Goal: Navigation & Orientation: Find specific page/section

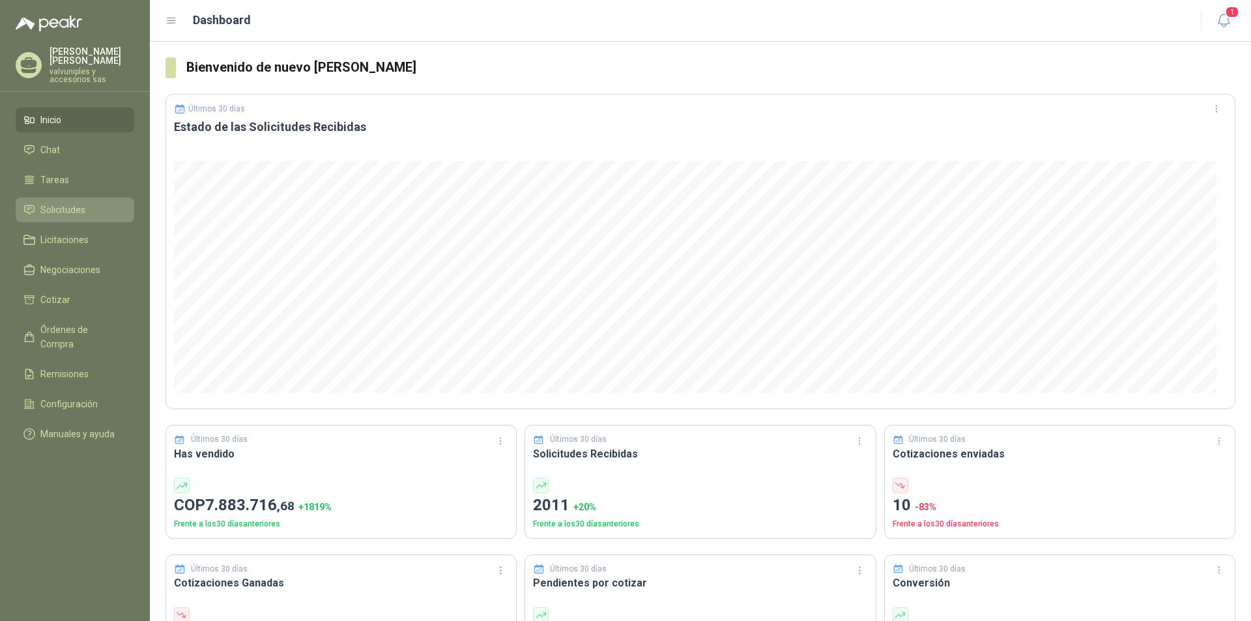
click at [72, 203] on span "Solicitudes" at bounding box center [62, 210] width 45 height 14
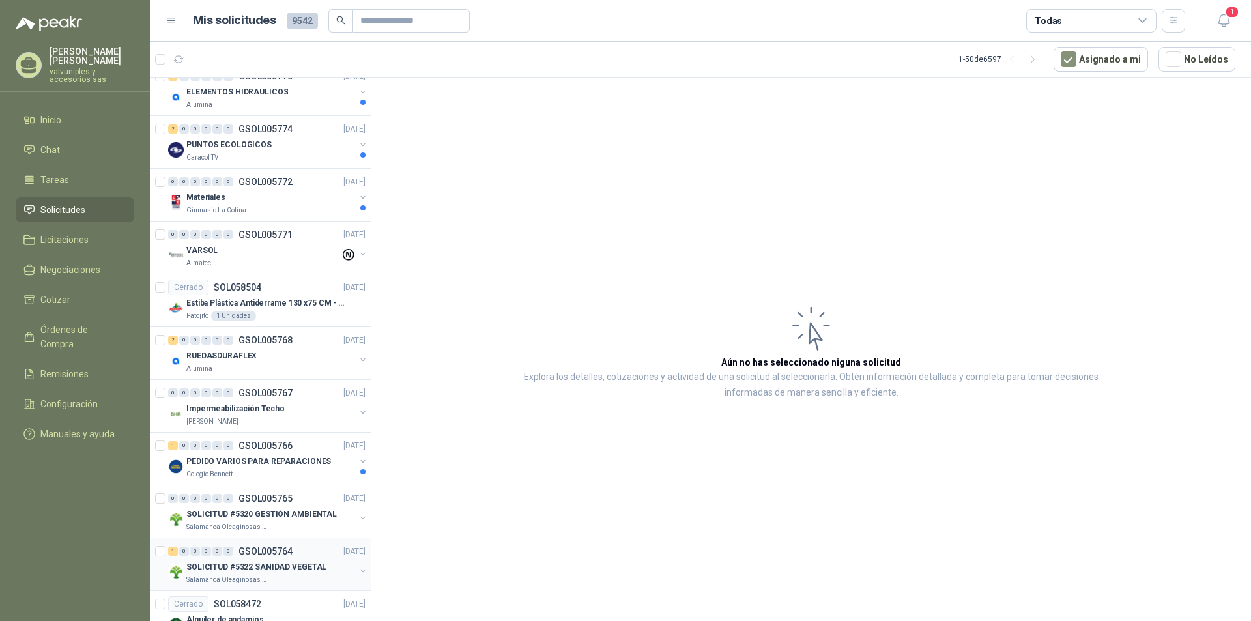
scroll to position [2110, 0]
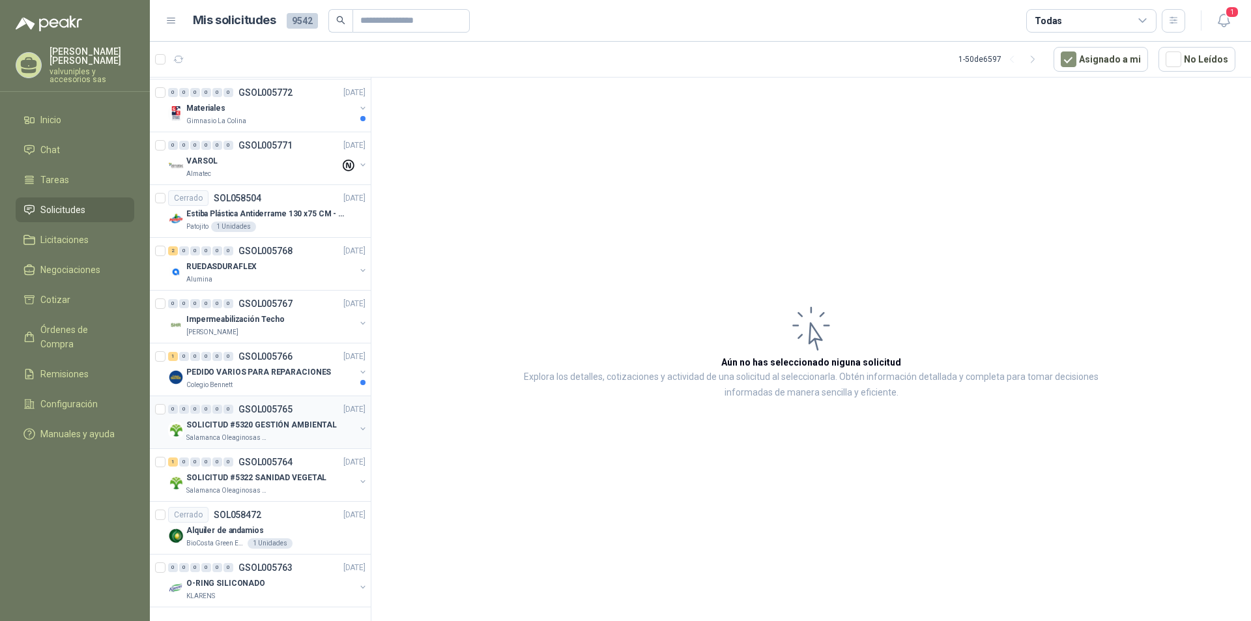
click at [240, 423] on p "SOLICITUD #5320 GESTIÓN AMBIENTAL" at bounding box center [261, 425] width 151 height 12
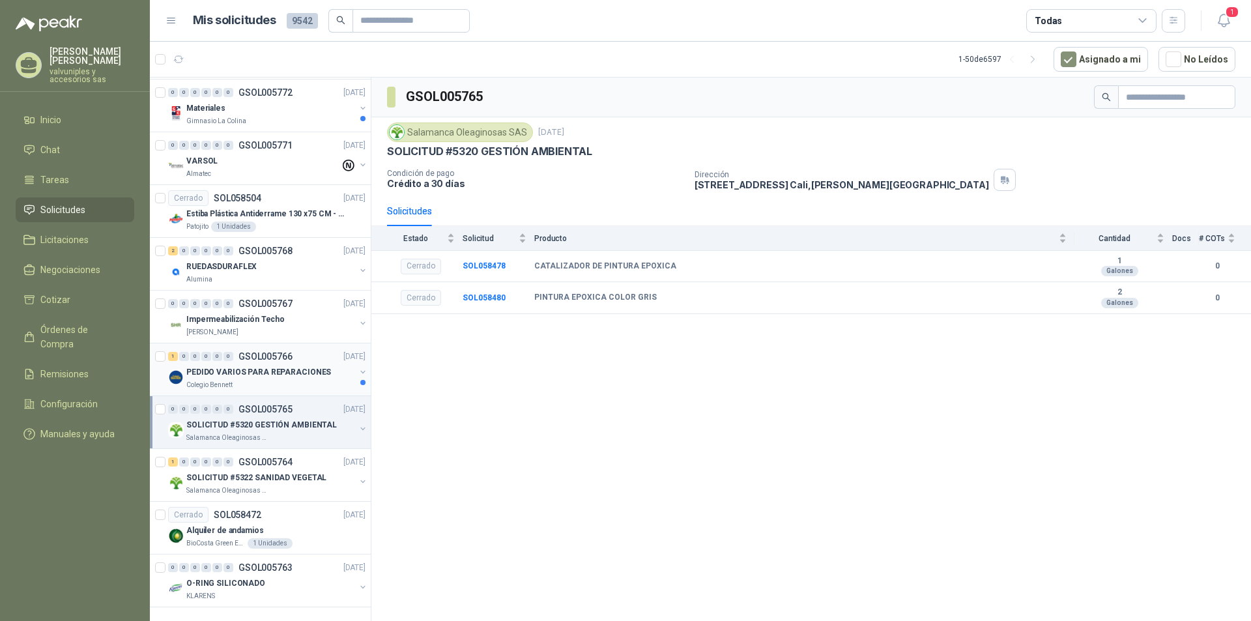
click at [212, 371] on p "PEDIDO VARIOS PARA REPARACIONES" at bounding box center [258, 372] width 145 height 12
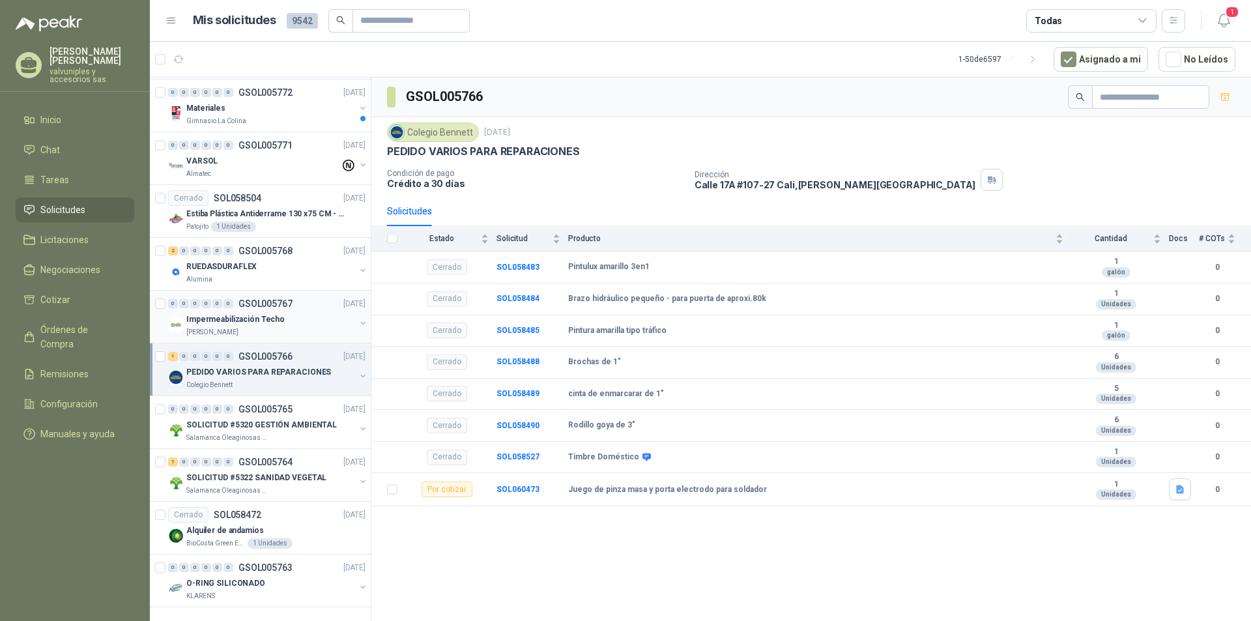
click at [220, 321] on p "Impermeabilización Techo" at bounding box center [235, 319] width 98 height 12
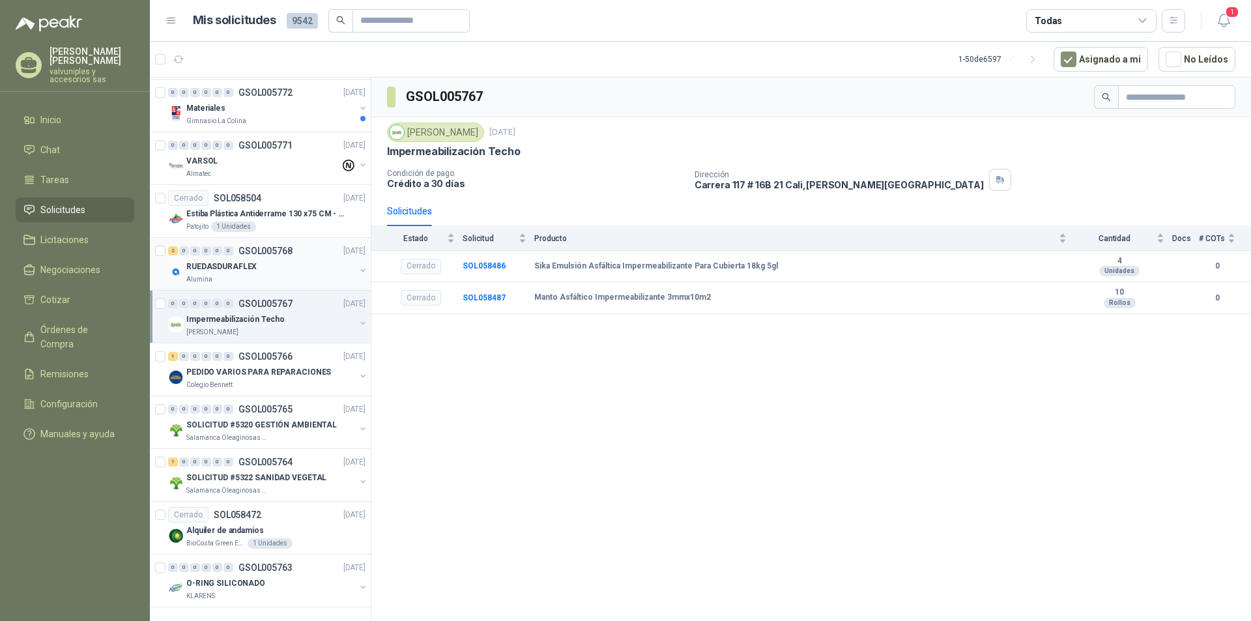
click at [218, 263] on p "RUEDASDURAFLEX" at bounding box center [221, 267] width 70 height 12
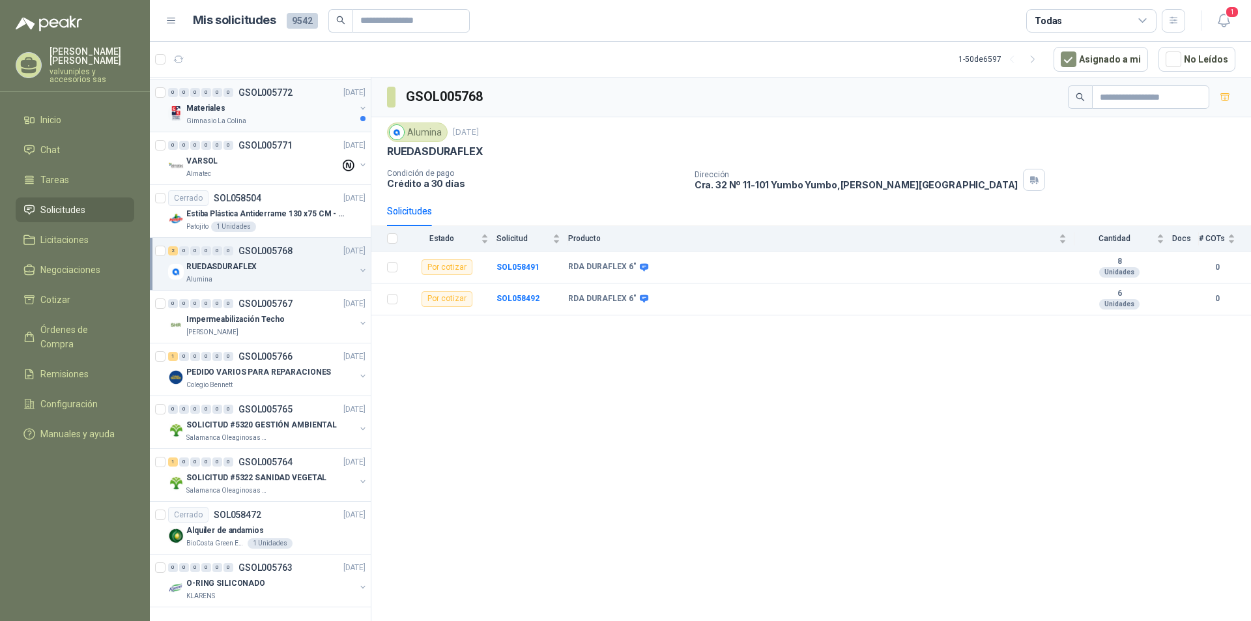
click at [214, 103] on p "Materiales" at bounding box center [205, 108] width 39 height 12
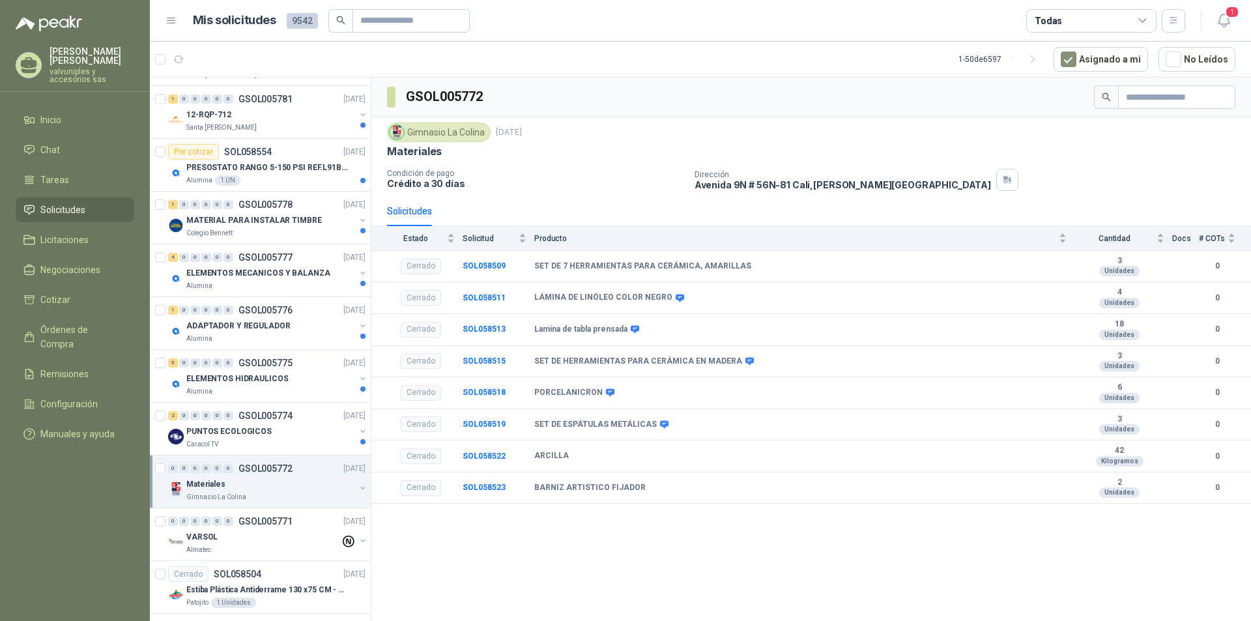
scroll to position [1686, 0]
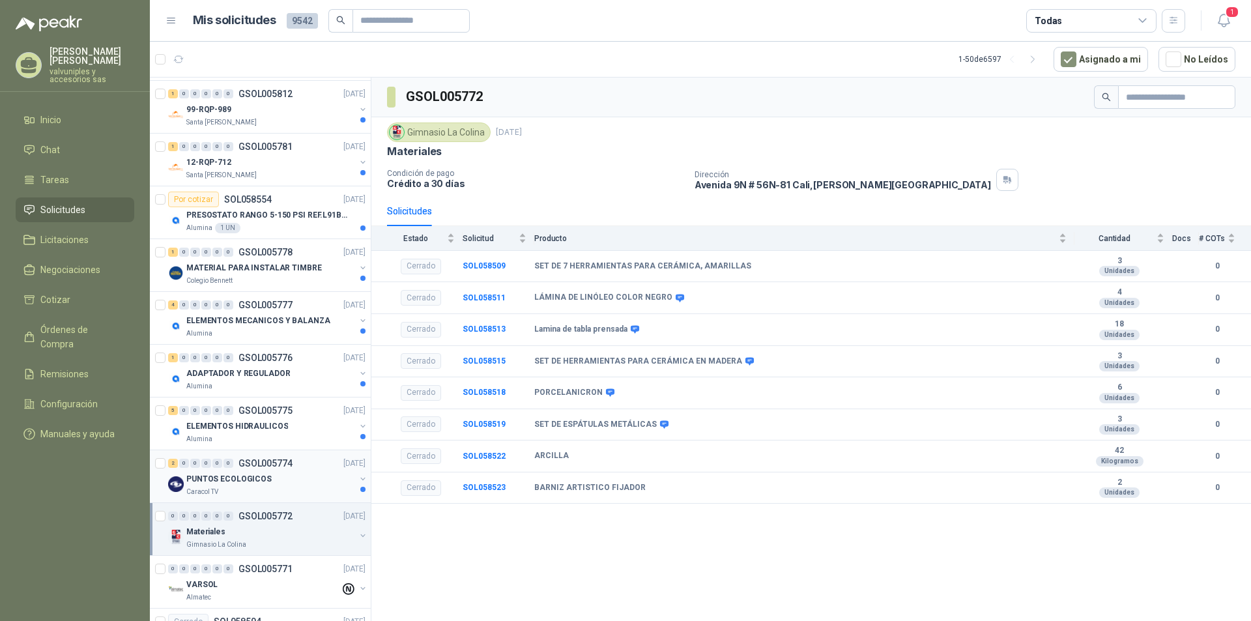
click at [209, 478] on p "PUNTOS ECOLOGICOS" at bounding box center [228, 479] width 85 height 12
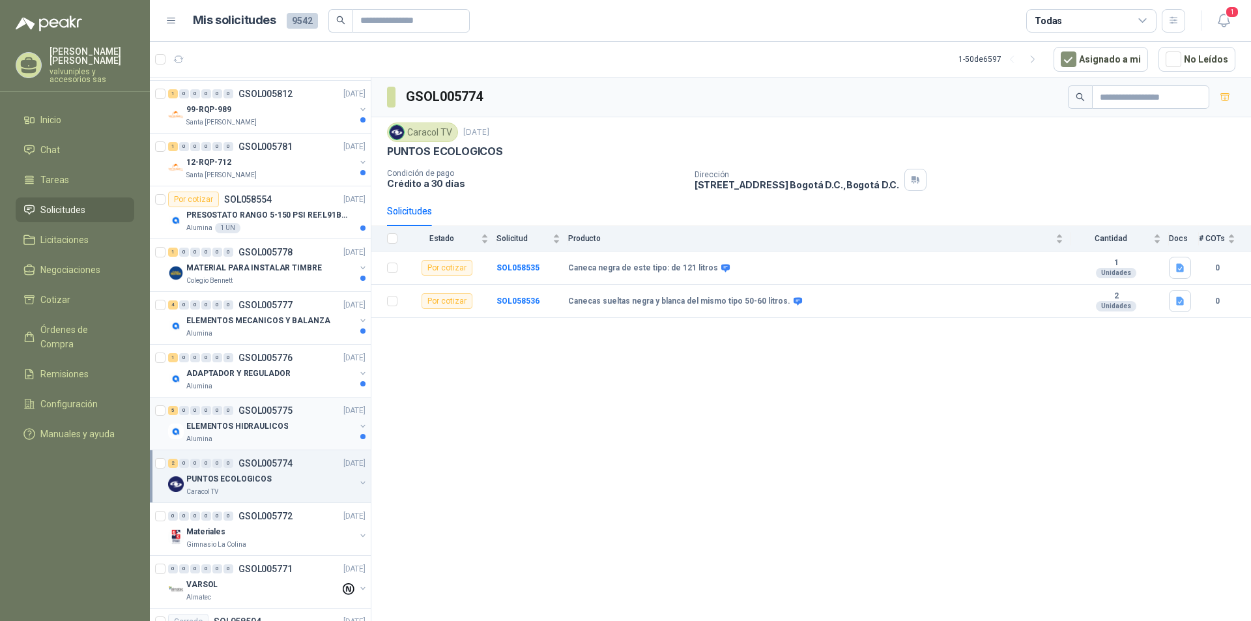
click at [223, 428] on p "ELEMENTOS HIDRAULICOS" at bounding box center [237, 426] width 102 height 12
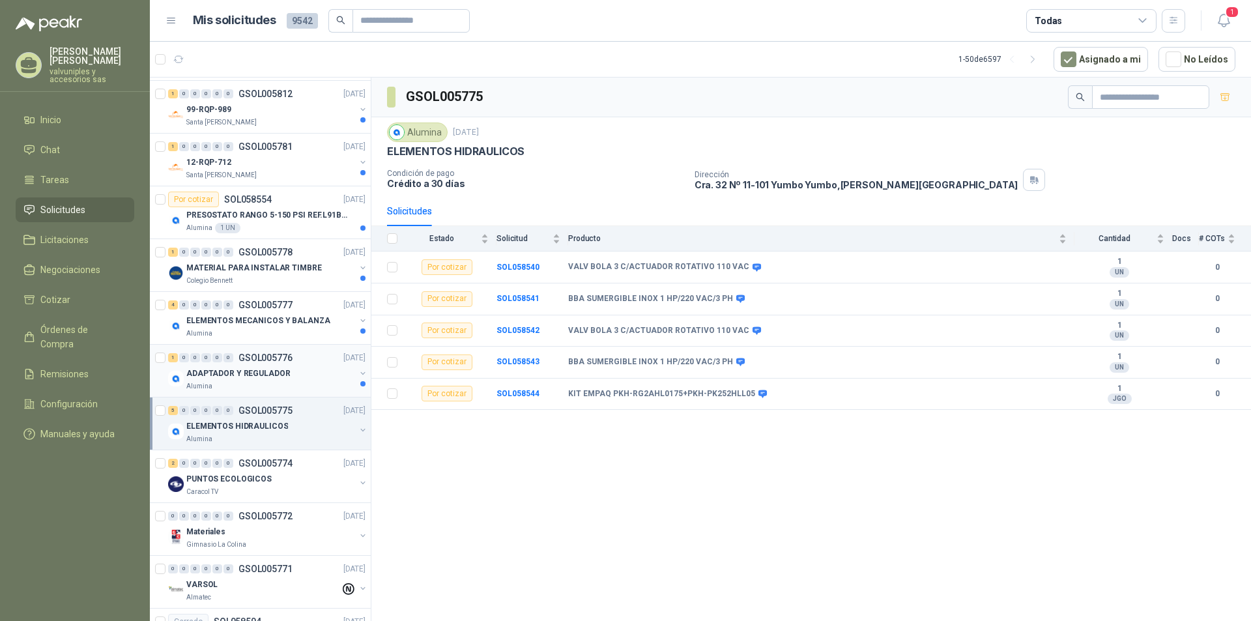
click at [258, 370] on p "ADAPTADOR Y REGULADOR" at bounding box center [238, 374] width 104 height 12
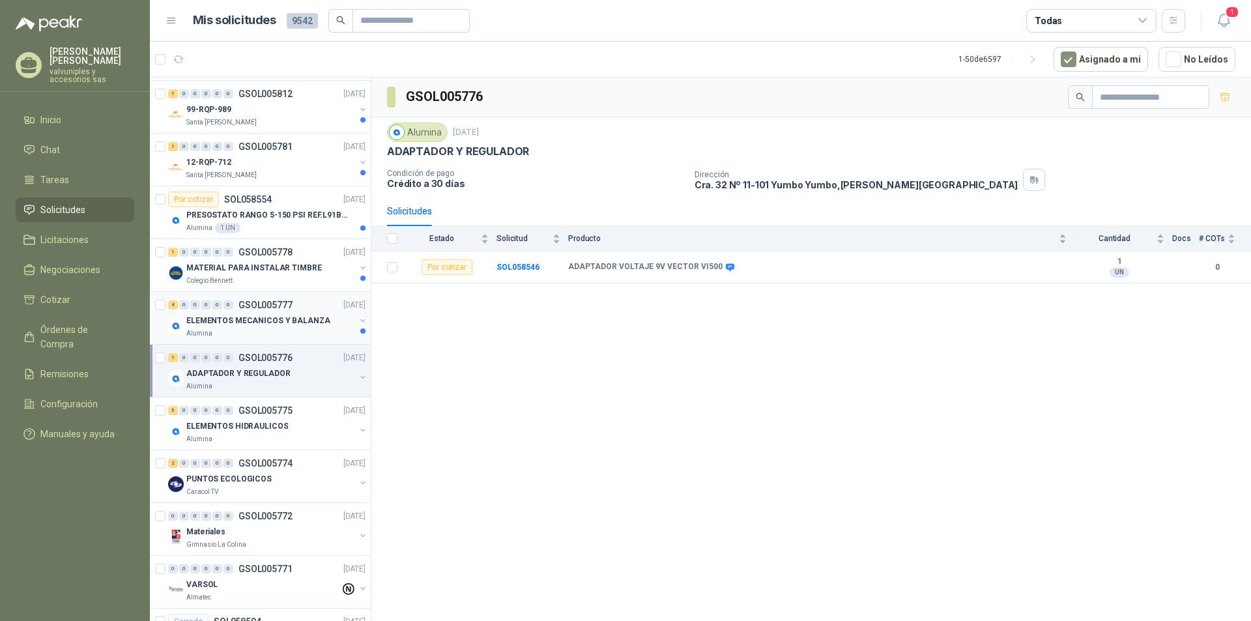
click at [249, 317] on p "ELEMENTOS MECANICOS Y BALANZA" at bounding box center [258, 321] width 144 height 12
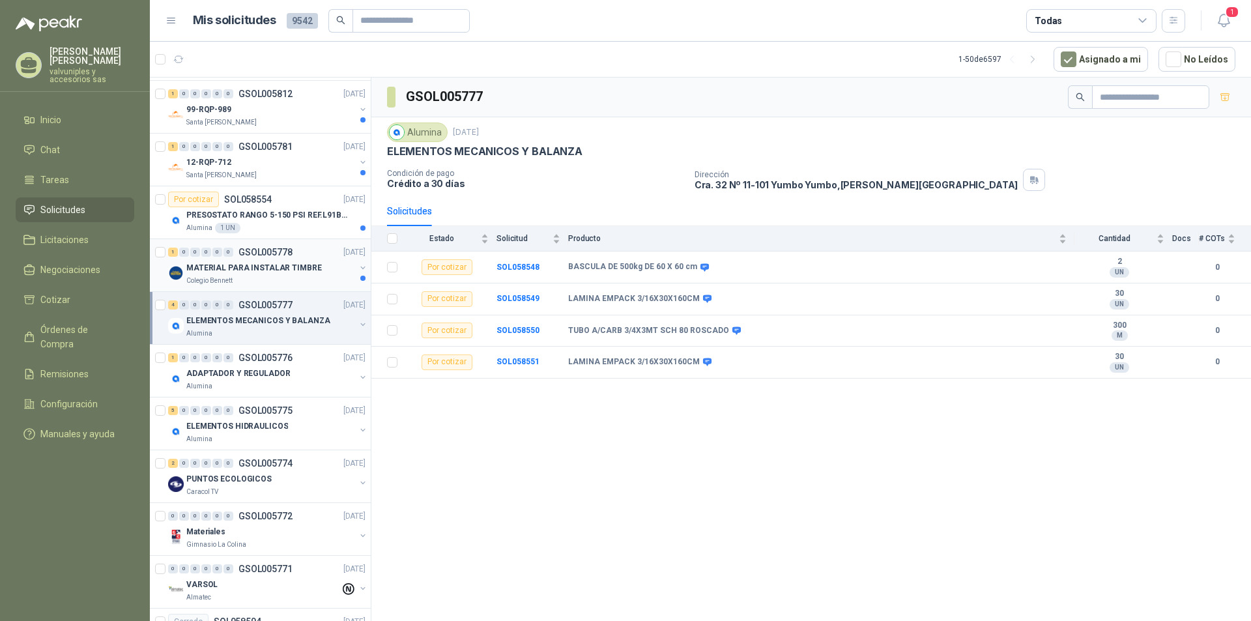
click at [240, 263] on p "MATERIAL PARA INSTALAR TIMBRE" at bounding box center [254, 268] width 136 height 12
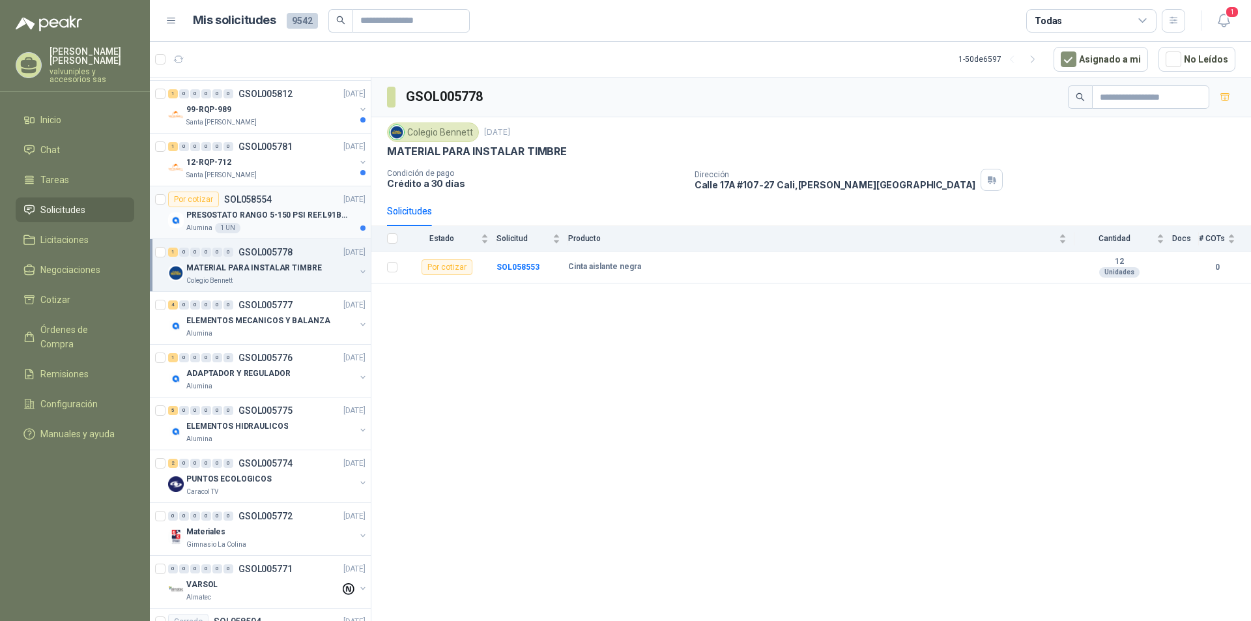
click at [256, 214] on p "PRESOSTATO RANGO 5-150 PSI REF.L91B-1050" at bounding box center [267, 215] width 162 height 12
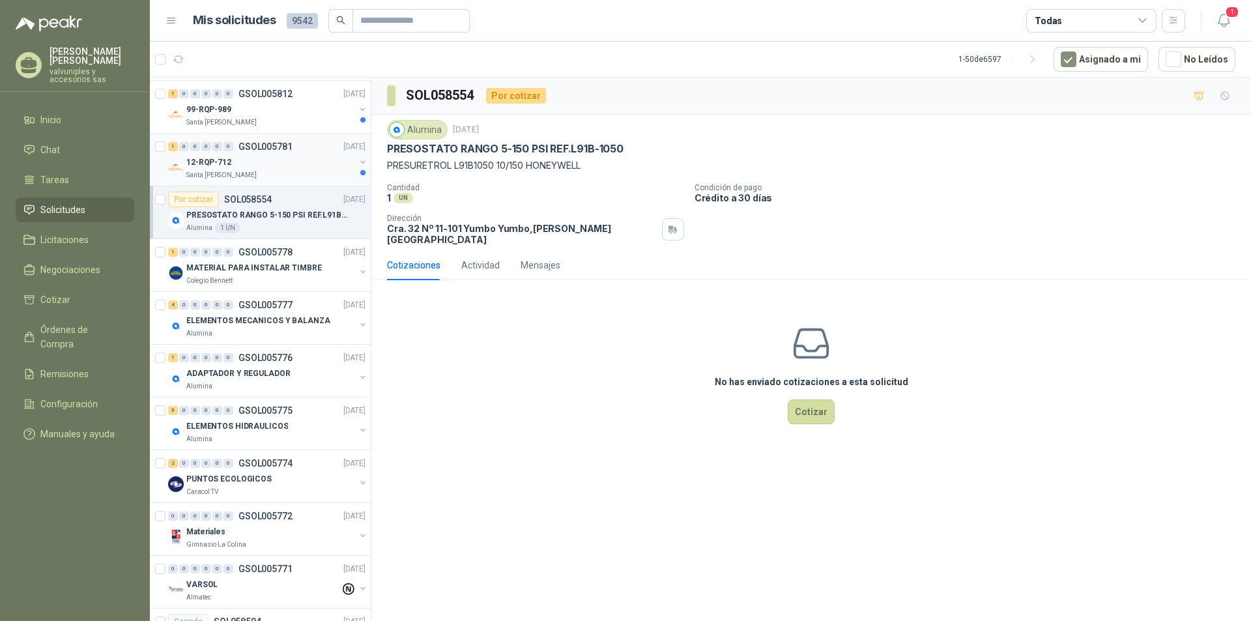
click at [226, 162] on p "12-RQP-712" at bounding box center [208, 162] width 45 height 12
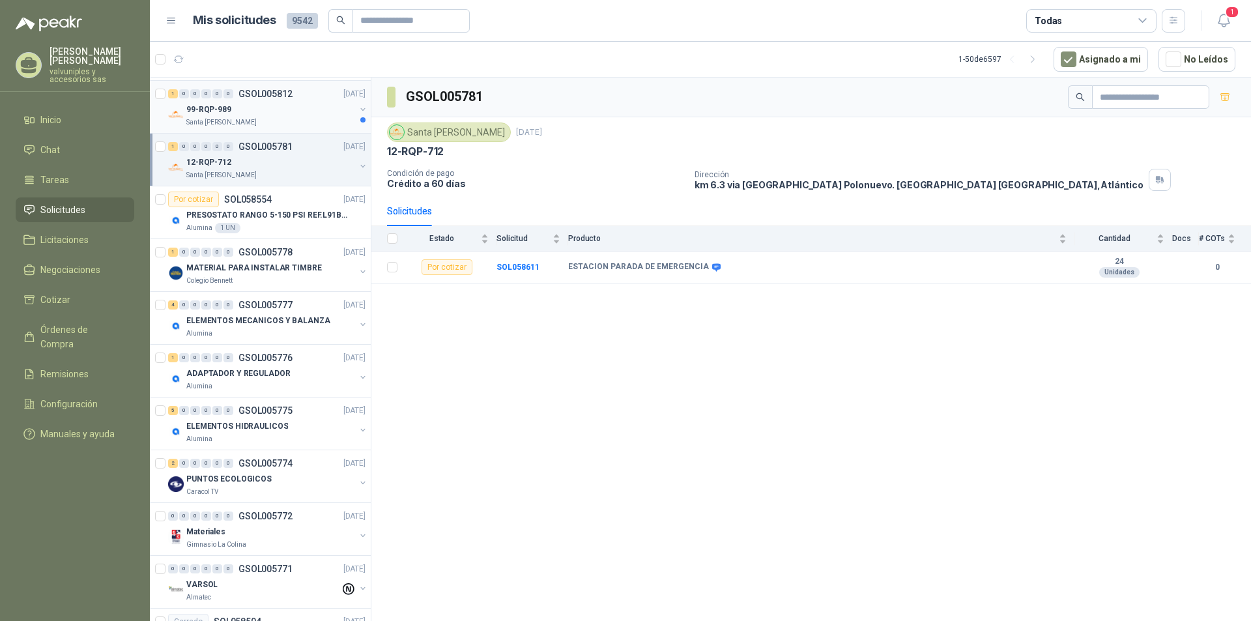
click at [215, 108] on p "99-RQP-989" at bounding box center [208, 110] width 45 height 12
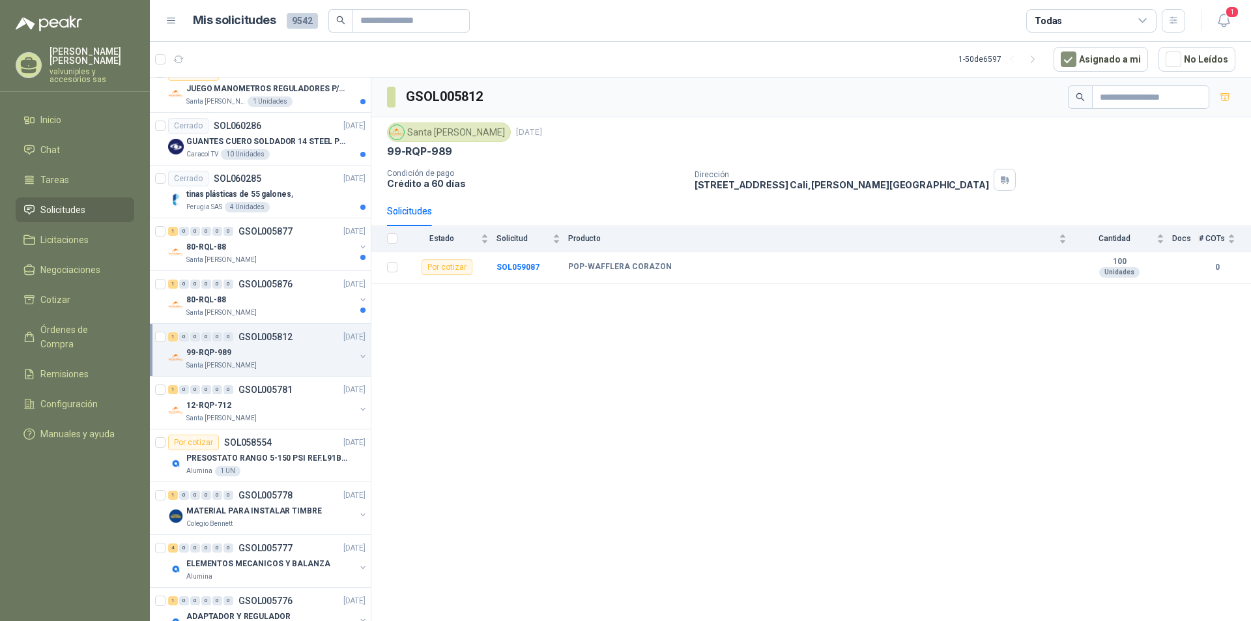
scroll to position [1437, 0]
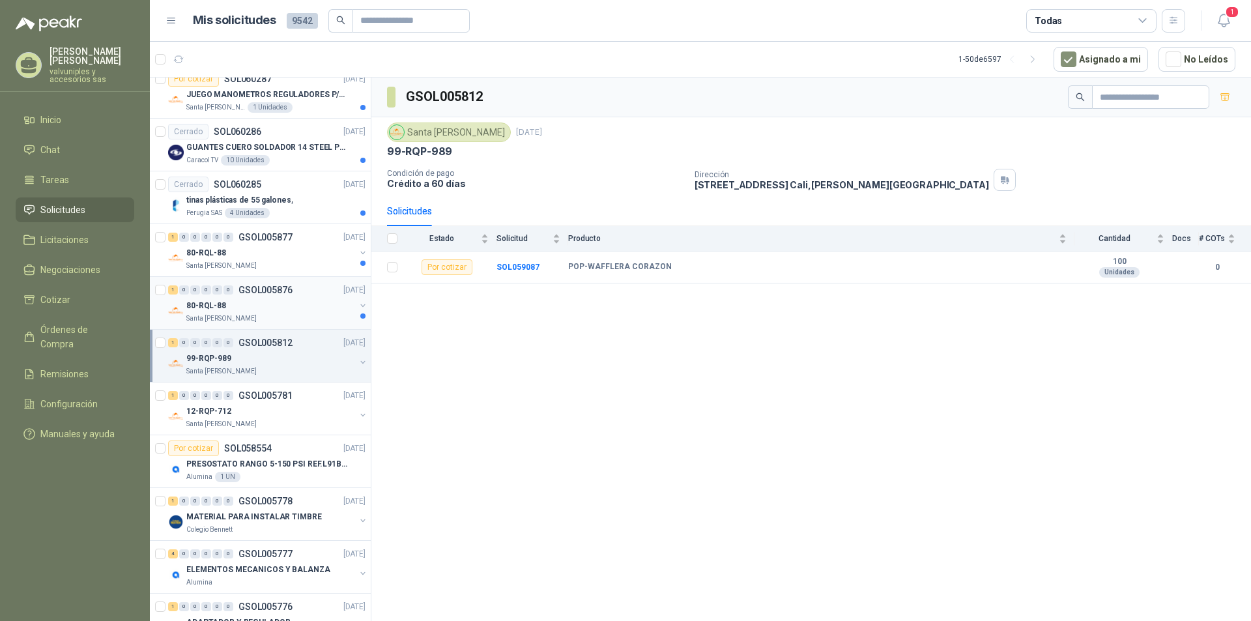
click at [219, 306] on p "80-RQL-88" at bounding box center [206, 306] width 40 height 12
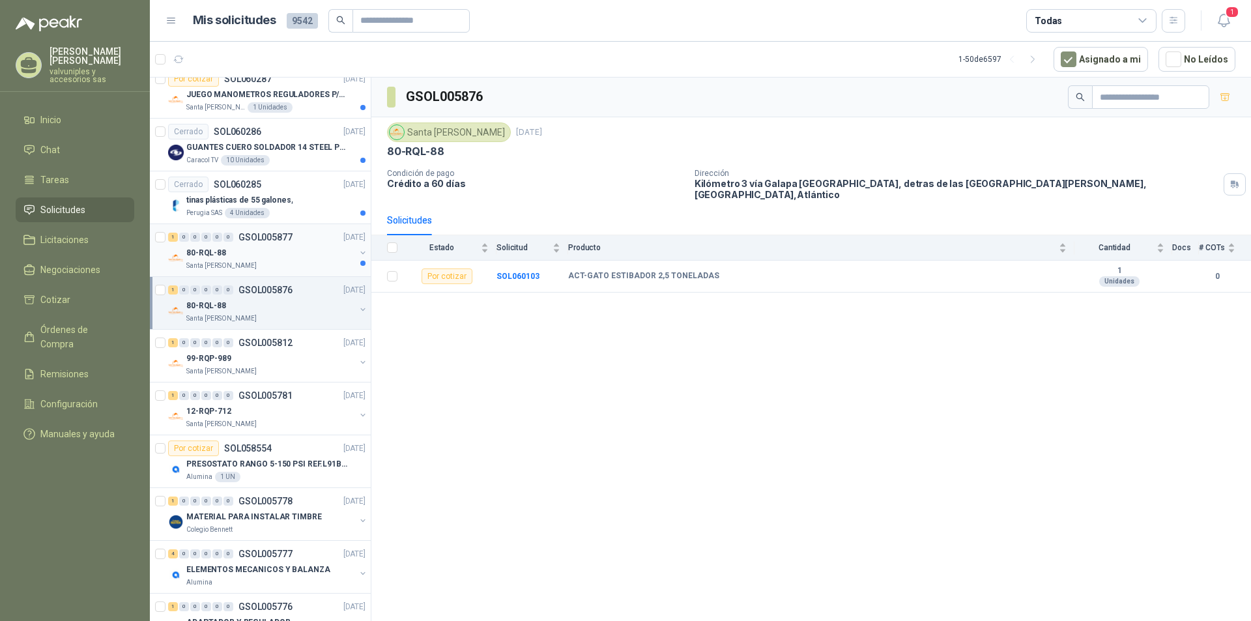
click at [200, 250] on p "80-RQL-88" at bounding box center [206, 253] width 40 height 12
click at [207, 197] on p "tinas plásticas de 55 galones," at bounding box center [239, 200] width 106 height 12
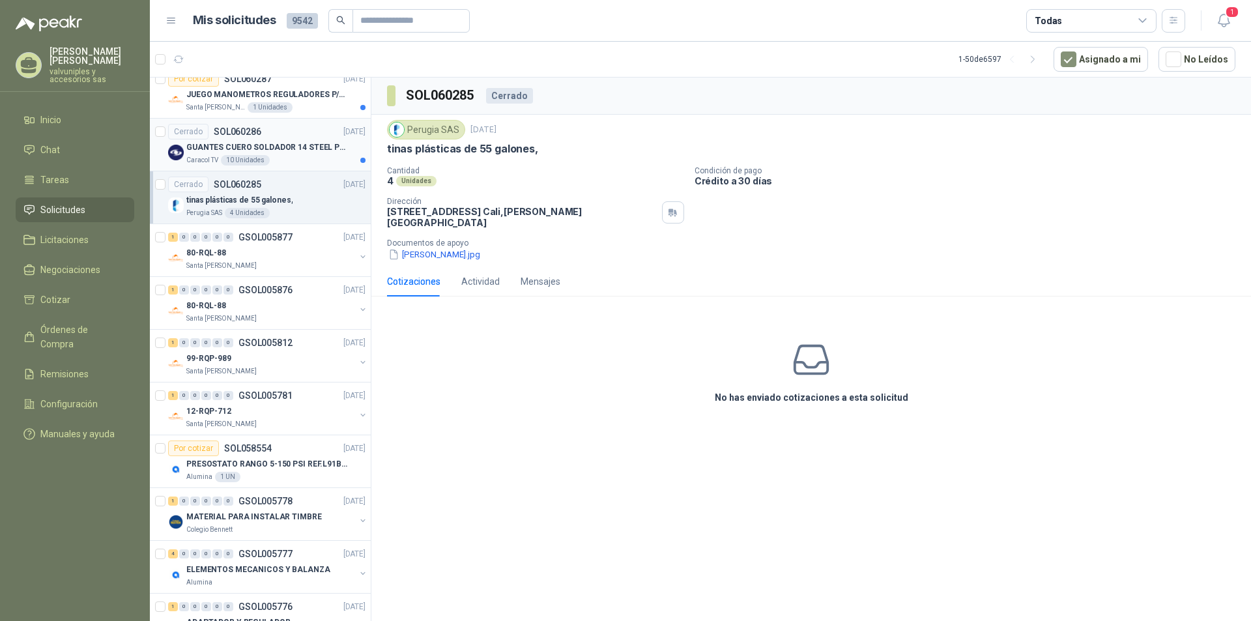
click at [207, 149] on p "GUANTES CUERO SOLDADOR 14 STEEL PRO SAFE(ADJUNTO FICHA TECNIC)" at bounding box center [267, 147] width 162 height 12
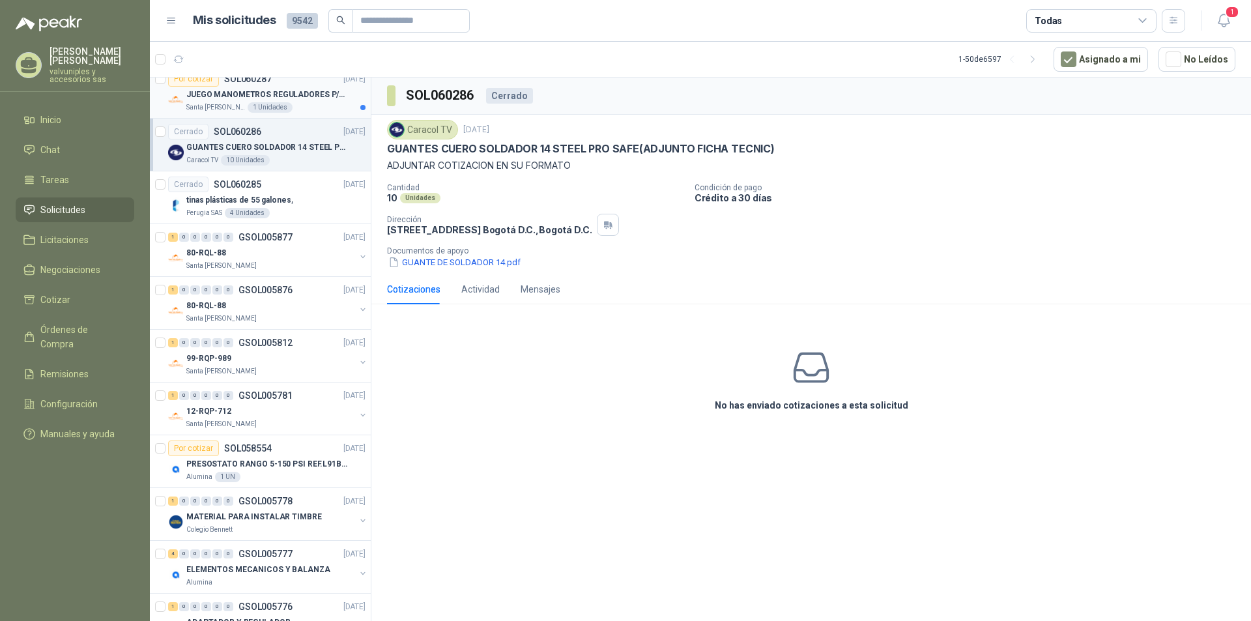
click at [210, 96] on p "JUEGO MANOMETROS REGULADORES P/OXIGENO" at bounding box center [267, 95] width 162 height 12
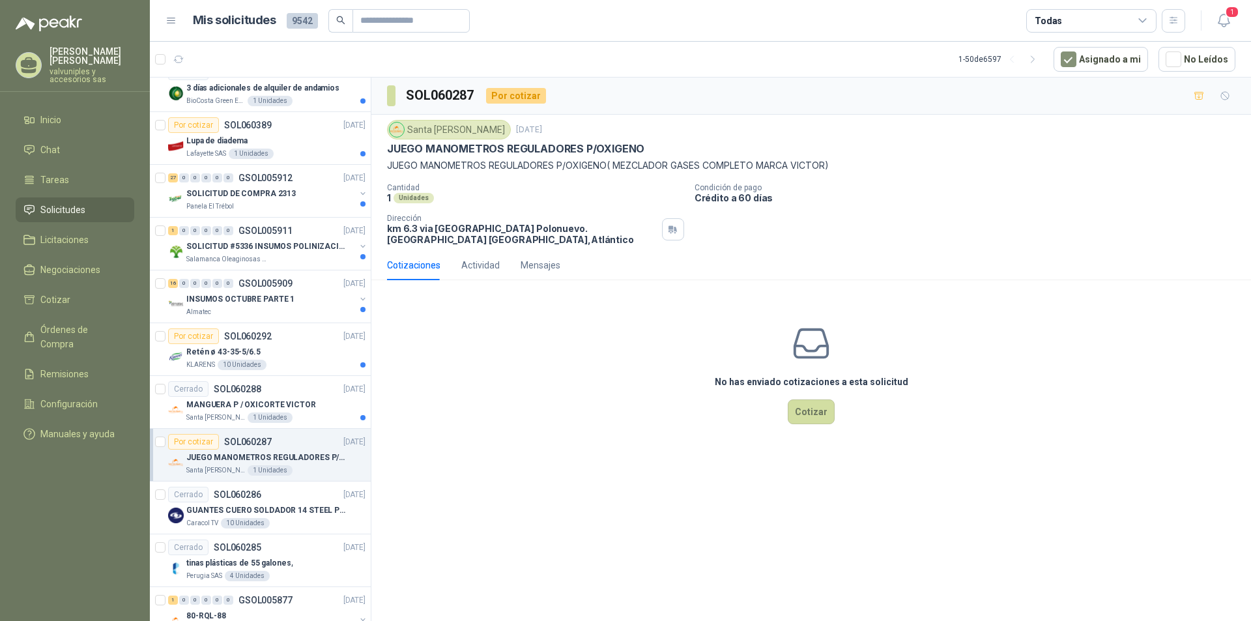
scroll to position [1064, 0]
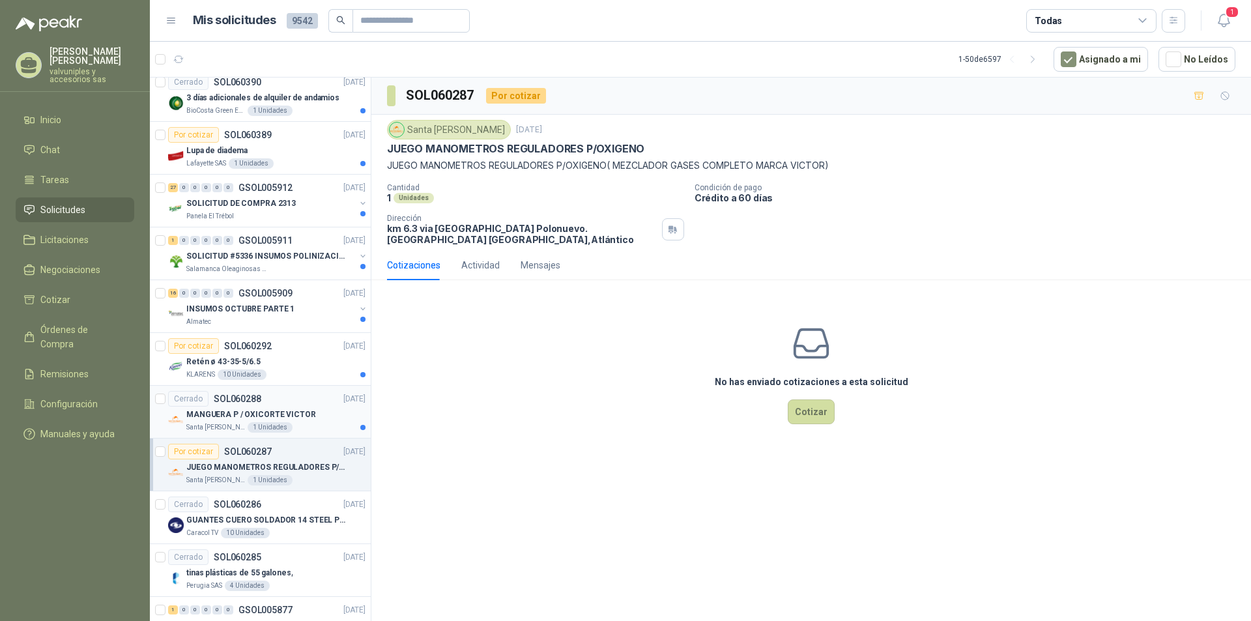
click at [244, 409] on p "MANGUERA P / OXICORTE VICTOR" at bounding box center [251, 415] width 130 height 12
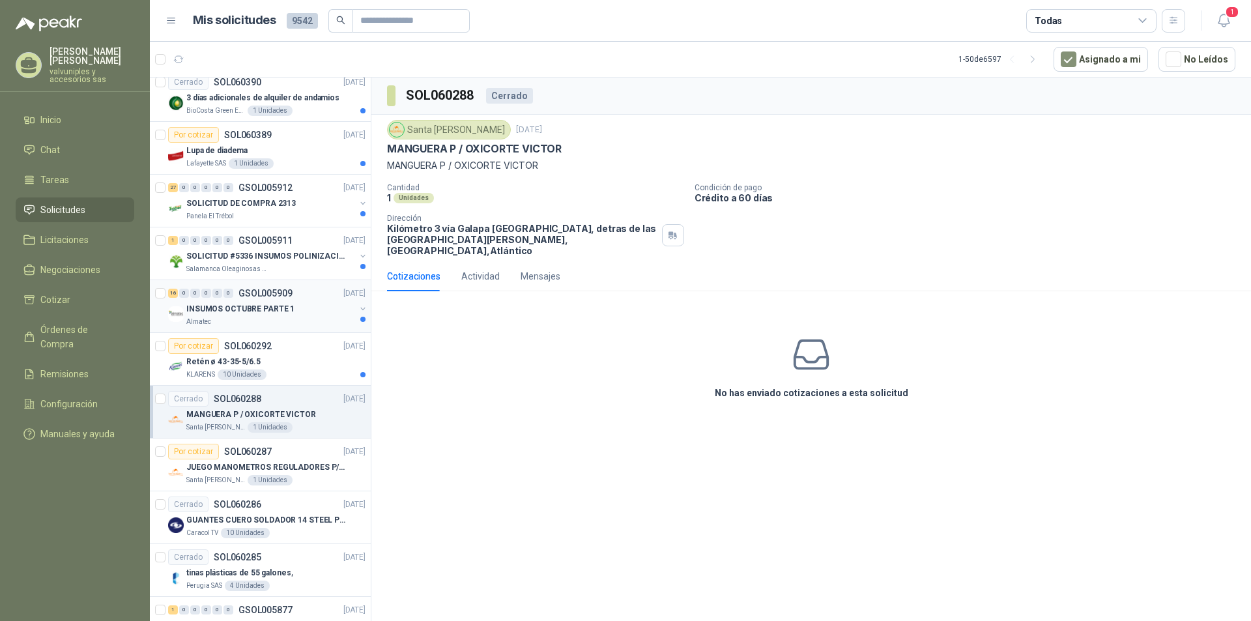
click at [213, 307] on p "INSUMOS OCTUBRE PARTE 1" at bounding box center [240, 309] width 108 height 12
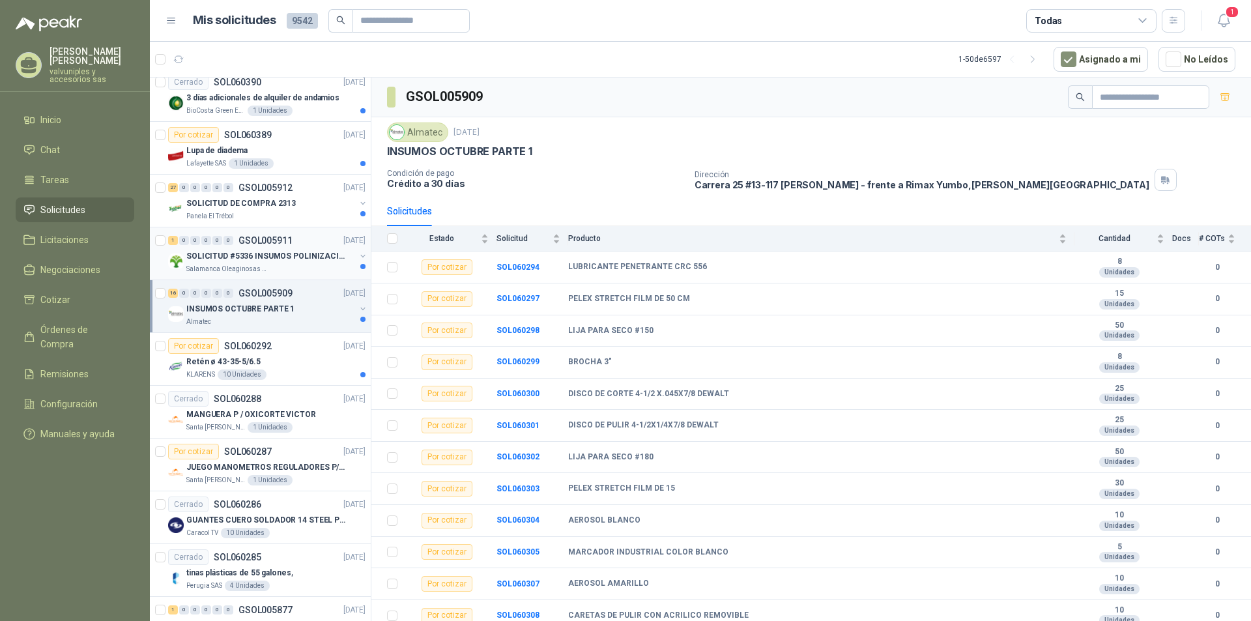
click at [203, 254] on p "SOLICITUD #5336 INSUMOS POLINIZACIÓN" at bounding box center [267, 256] width 162 height 12
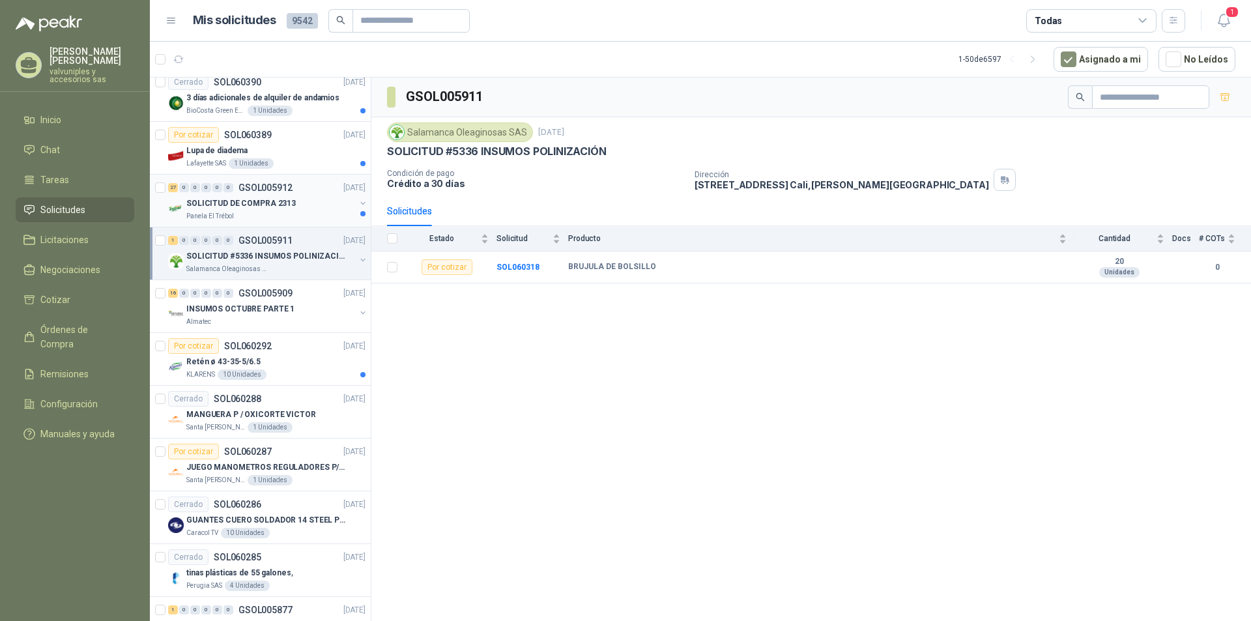
click at [207, 206] on p "SOLICITUD DE COMPRA 2313" at bounding box center [240, 203] width 109 height 12
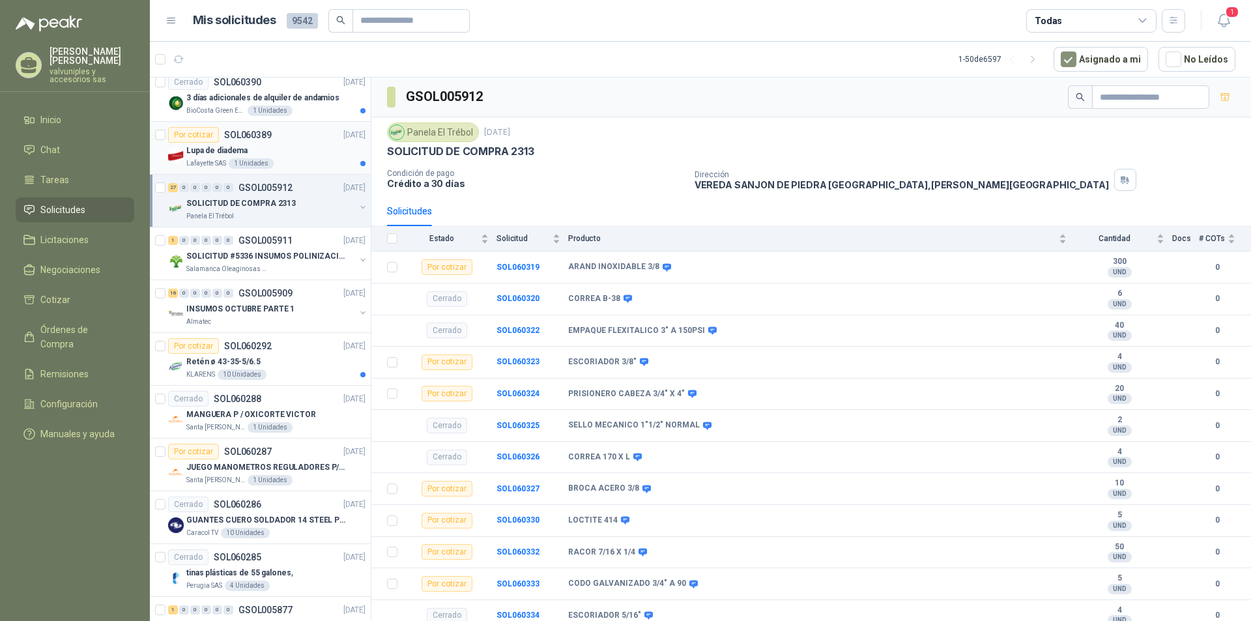
click at [209, 155] on p "Lupa de diadema" at bounding box center [216, 151] width 61 height 12
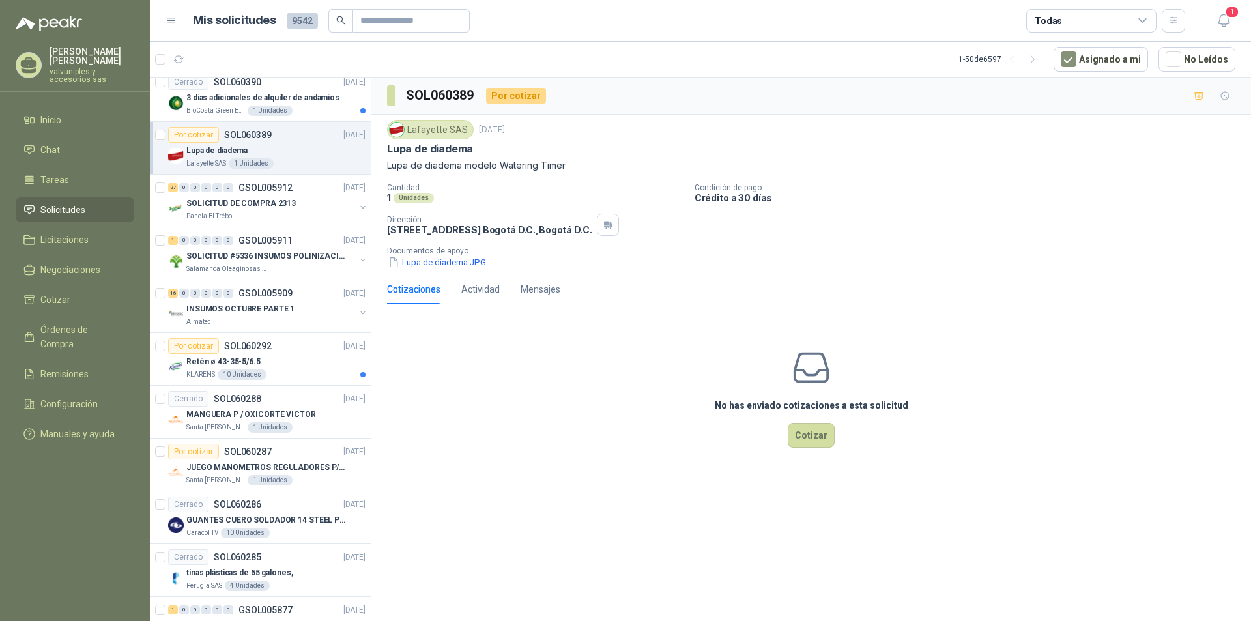
scroll to position [804, 0]
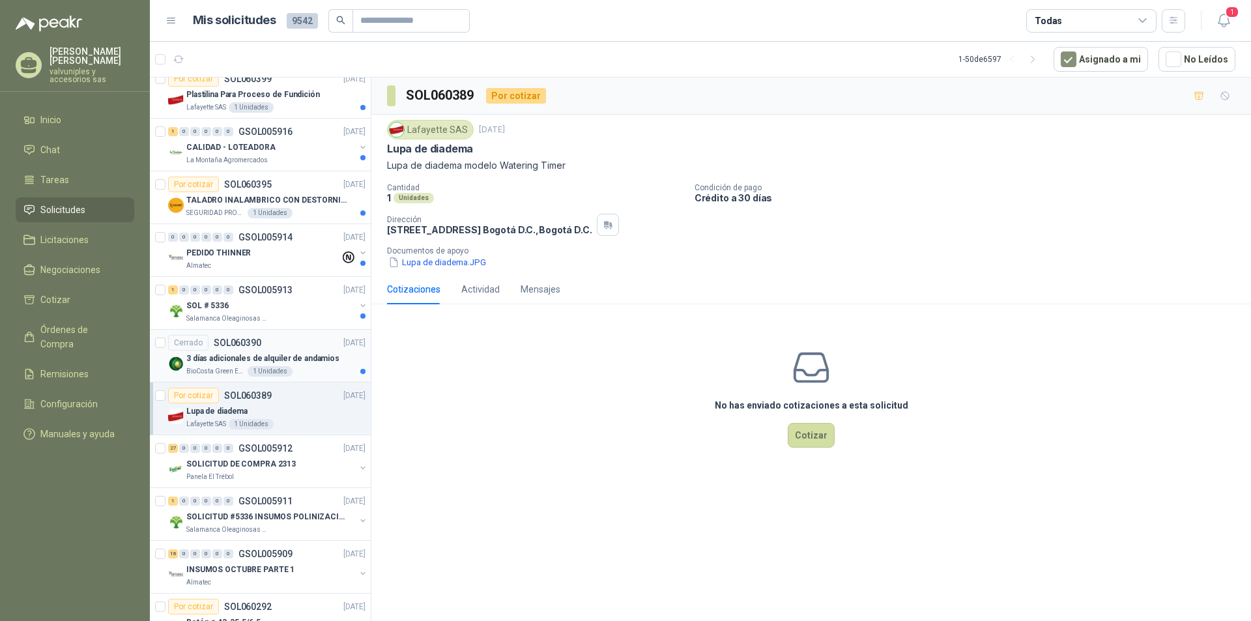
click at [207, 353] on p "3 días adicionales de alquiler de andamios" at bounding box center [262, 359] width 153 height 12
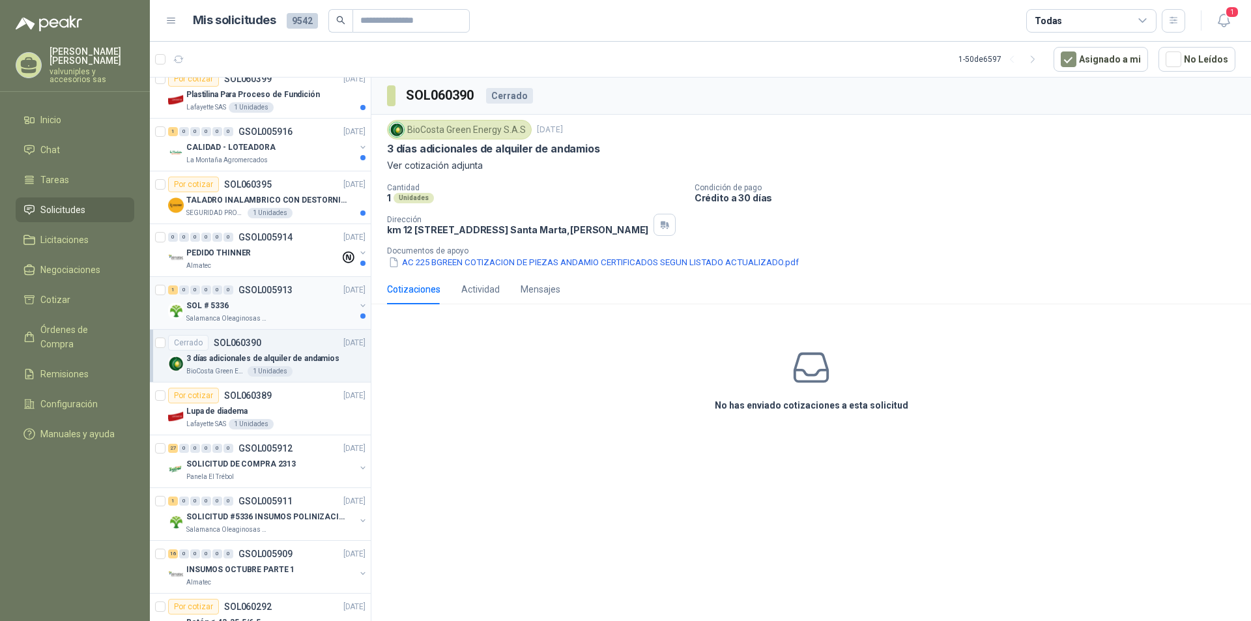
click at [200, 306] on p "SOL # 5336" at bounding box center [207, 306] width 42 height 12
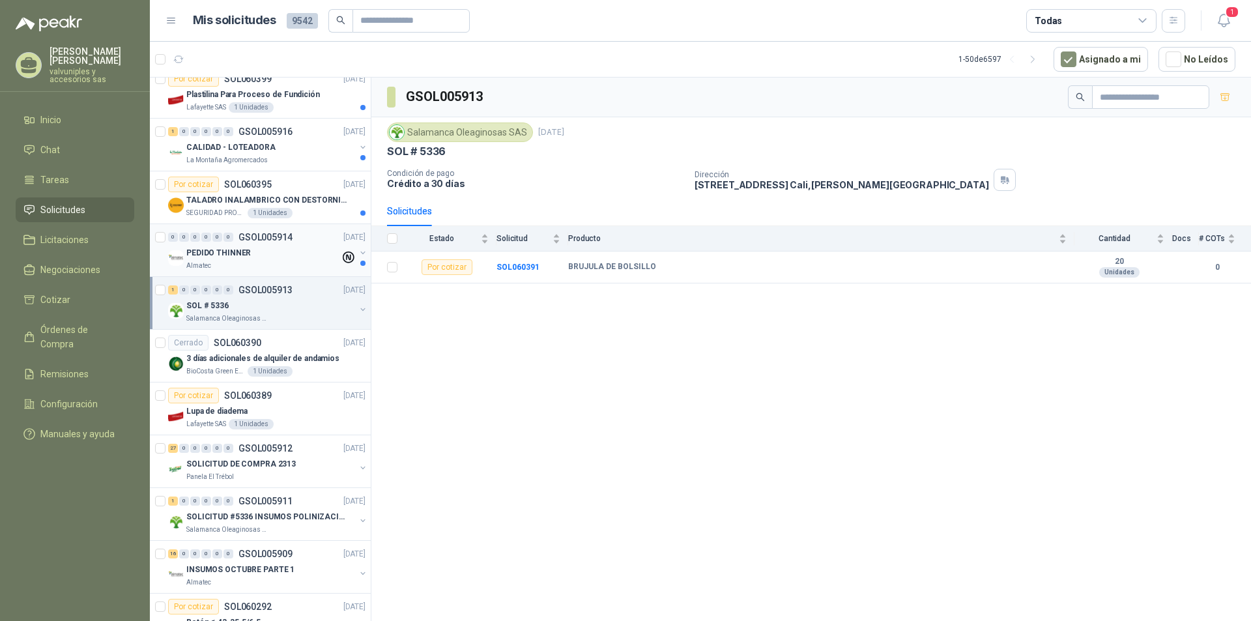
click at [211, 254] on p "PEDIDO THINNER" at bounding box center [218, 253] width 65 height 12
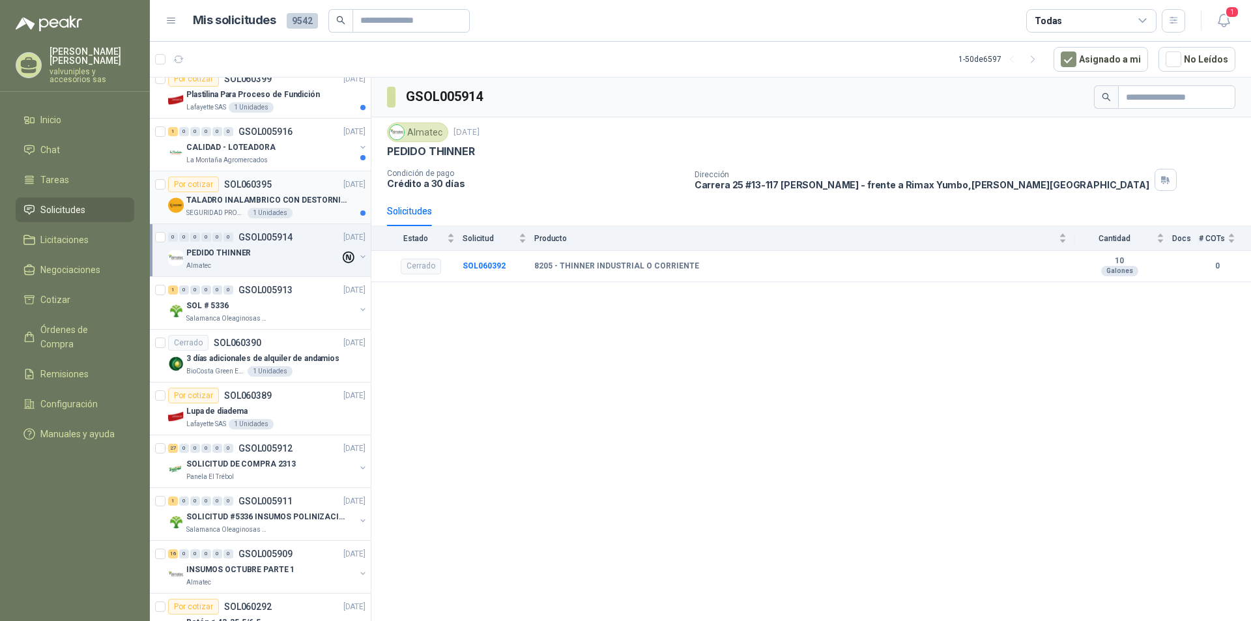
click at [205, 201] on p "TALADRO INALAMBRICO CON DESTORNILLADOR DE ESTRIA" at bounding box center [267, 200] width 162 height 12
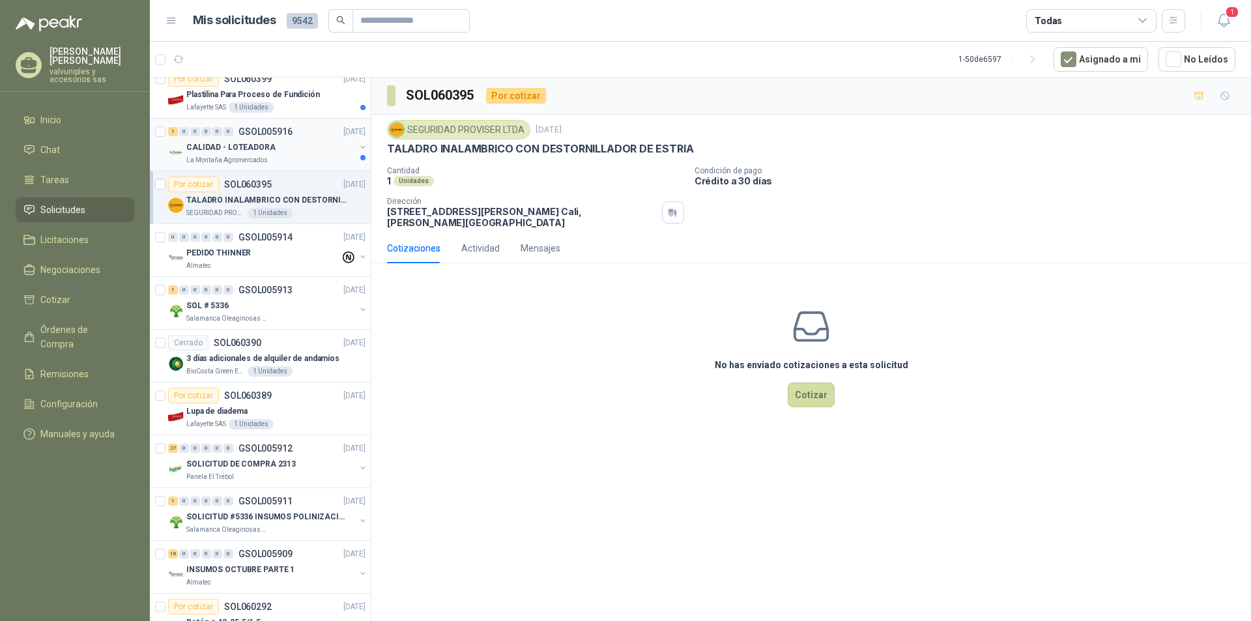
click at [220, 149] on p "CALIDAD - LOTEADORA" at bounding box center [230, 147] width 89 height 12
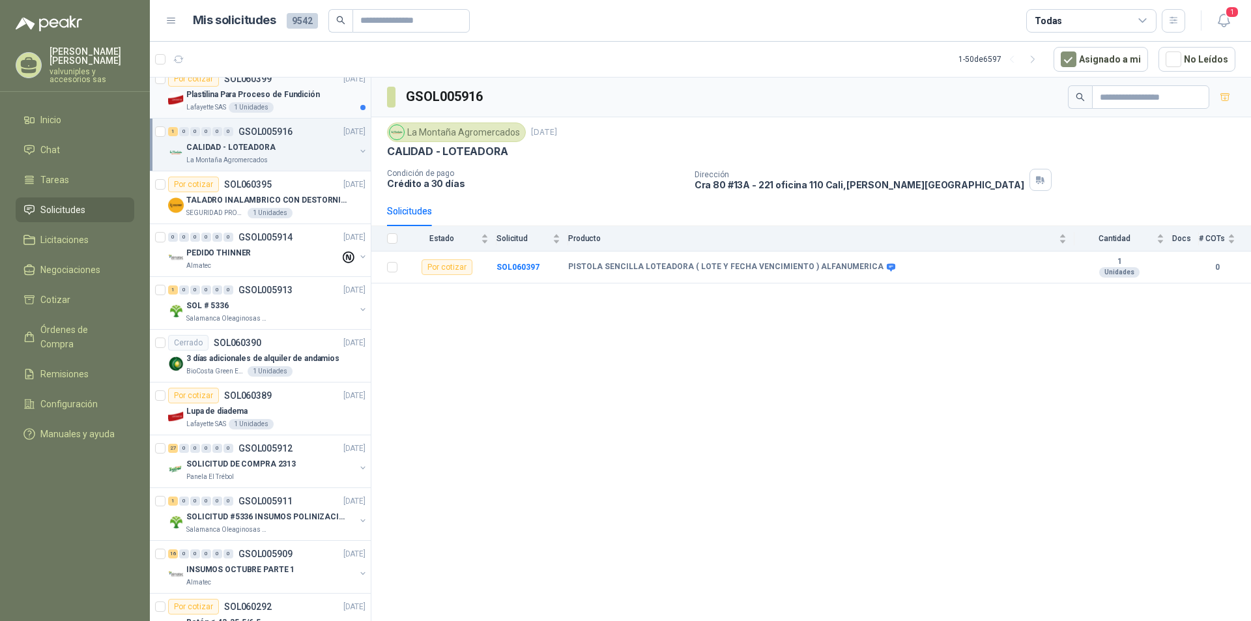
click at [212, 95] on p "Plastilina Para Proceso de Fundición" at bounding box center [253, 95] width 134 height 12
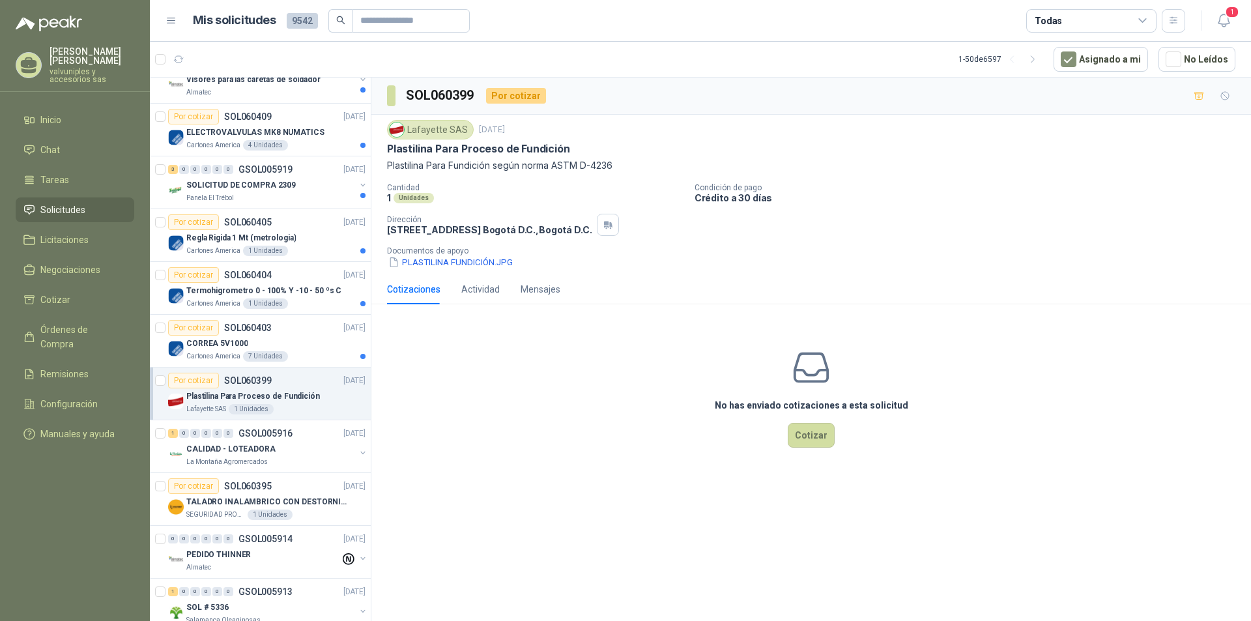
scroll to position [484, 0]
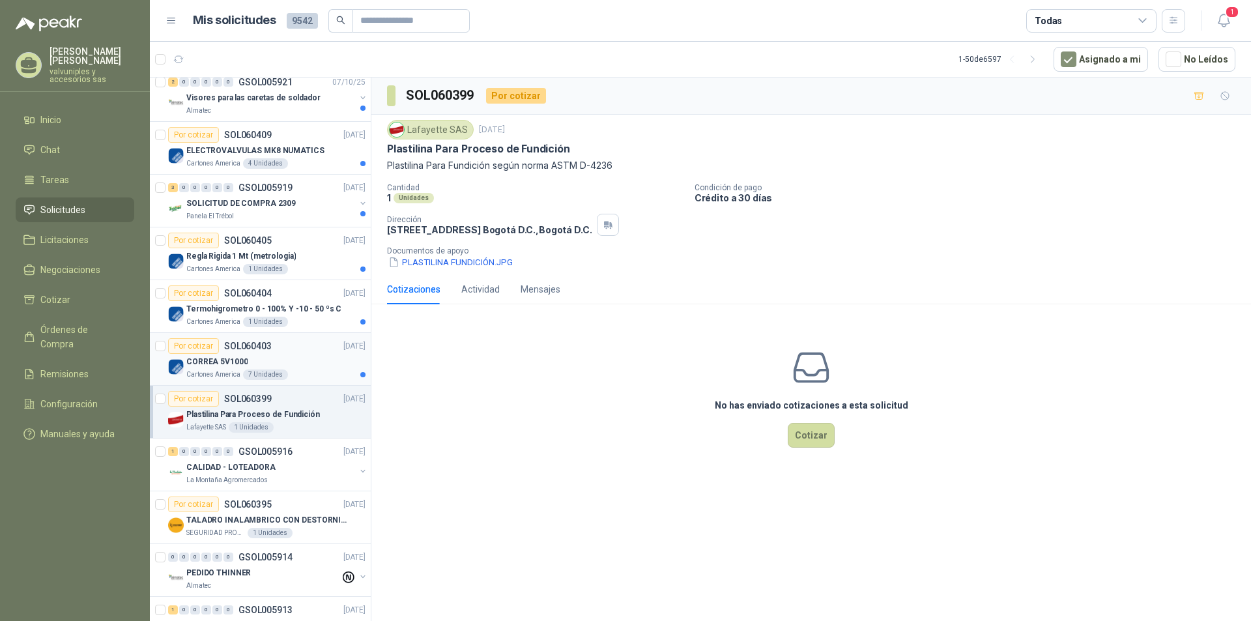
click at [218, 358] on p "CORREA 5V1000" at bounding box center [216, 362] width 61 height 12
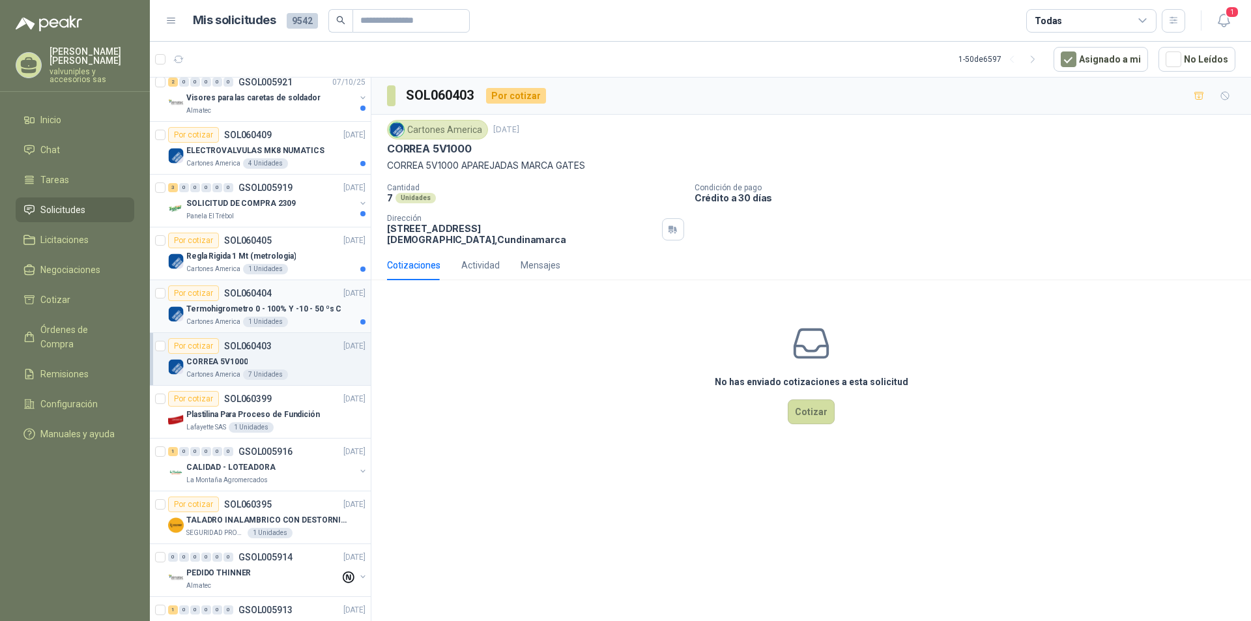
click at [214, 309] on p "Termohigrometro 0 - 100% Y -10 - 50 ºs C" at bounding box center [263, 309] width 155 height 12
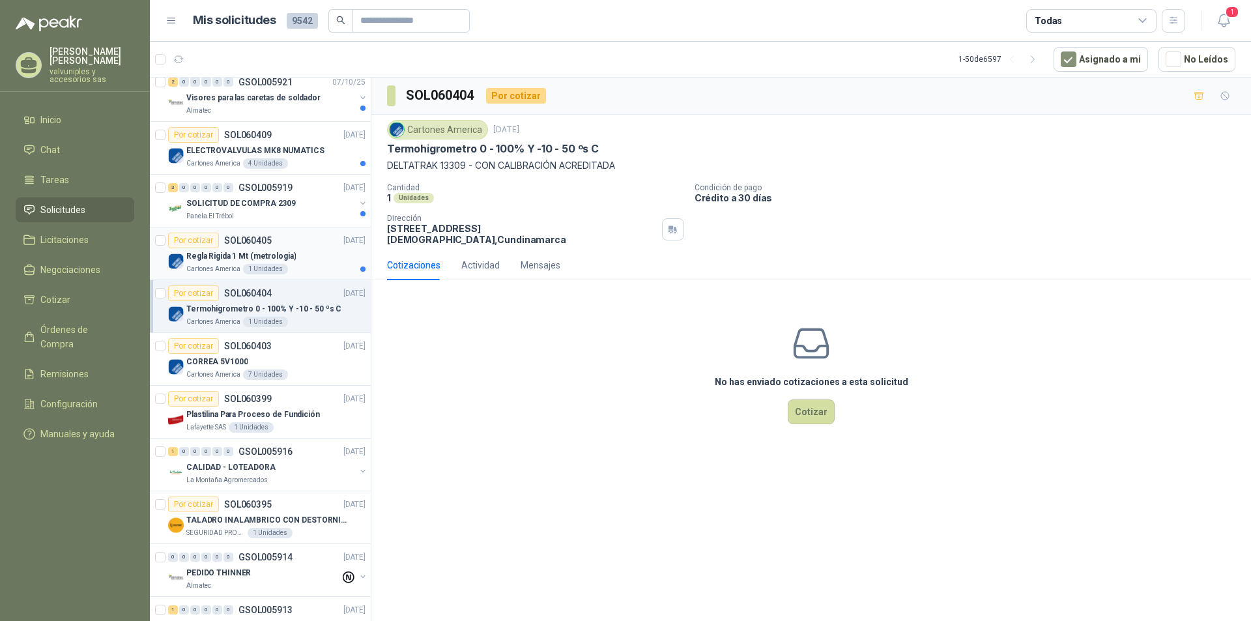
click at [201, 257] on p "Regla Rigida 1 Mt (metrologia)" at bounding box center [240, 256] width 109 height 12
click at [198, 208] on p "SOLICITUD DE COMPRA 2309" at bounding box center [240, 203] width 109 height 12
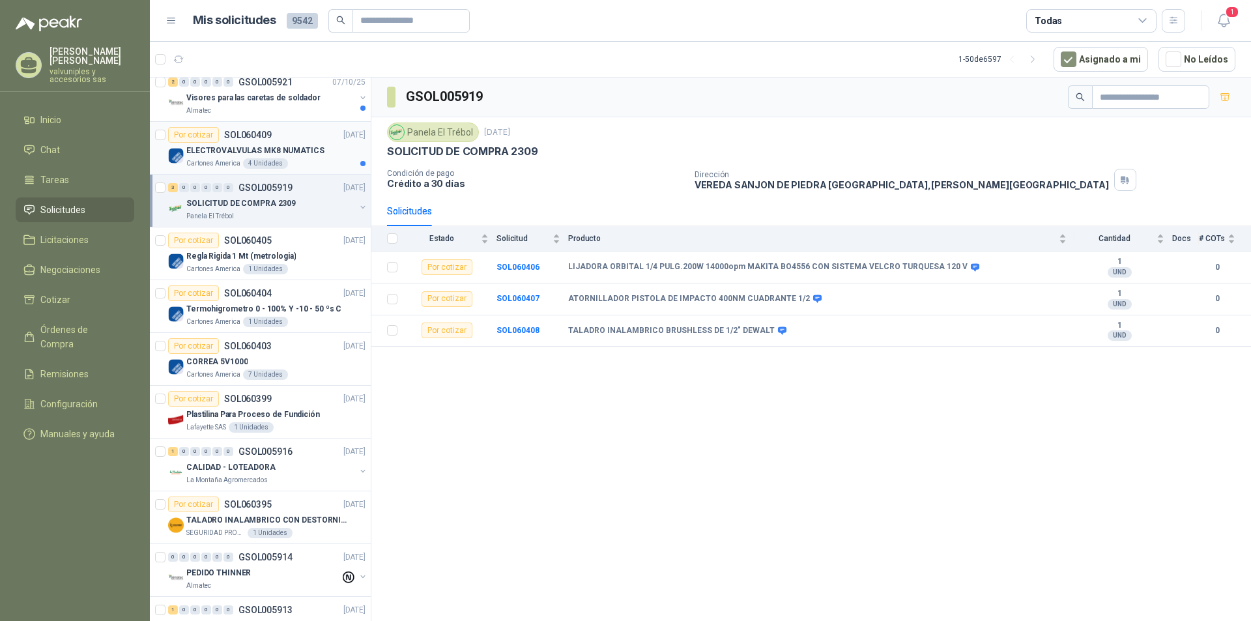
click at [203, 151] on p "ELECTROVALVULAS MK8 NUMATICS" at bounding box center [255, 151] width 138 height 12
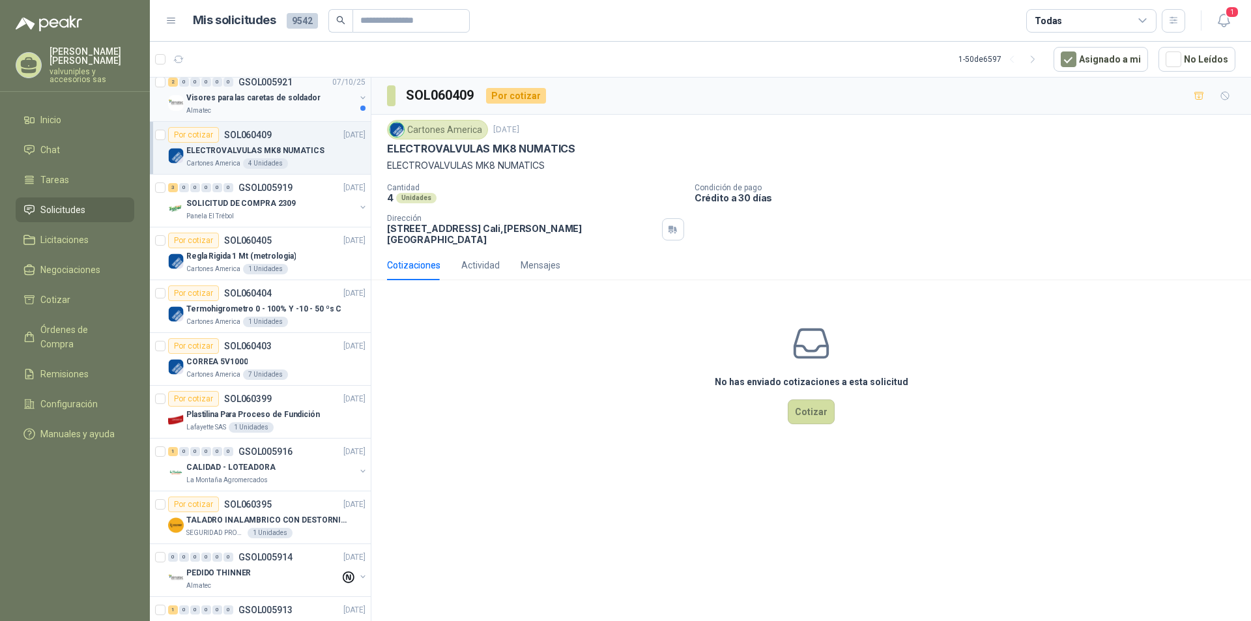
click at [240, 101] on p "Visores para las caretas de soldador" at bounding box center [253, 98] width 134 height 12
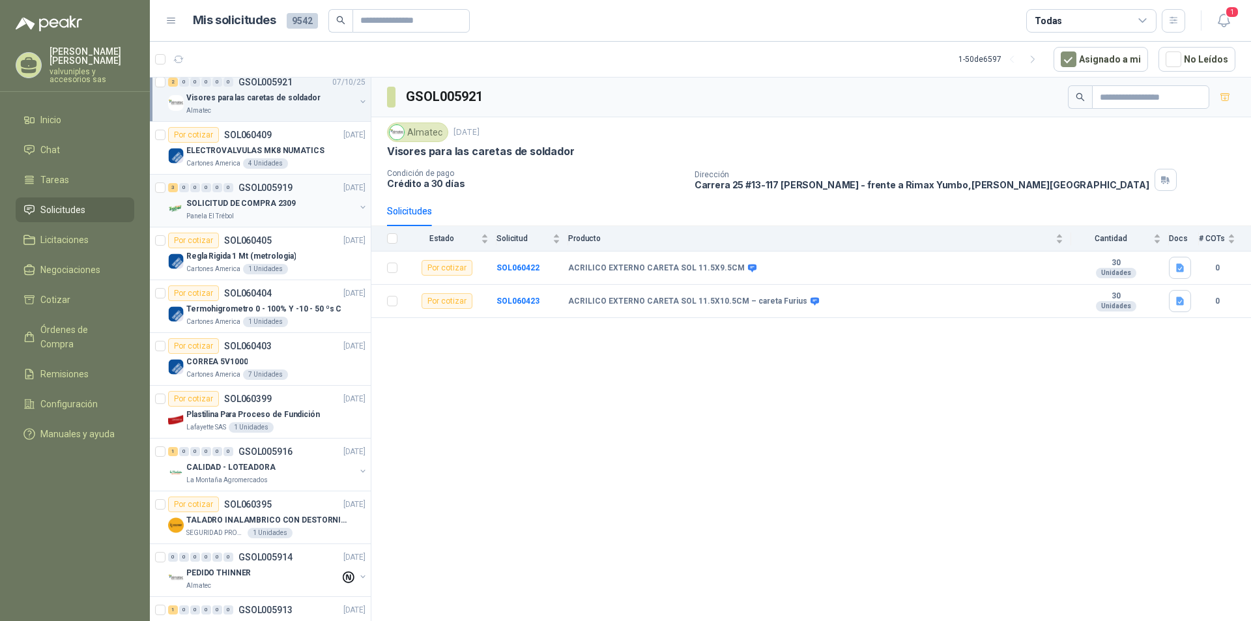
scroll to position [158, 0]
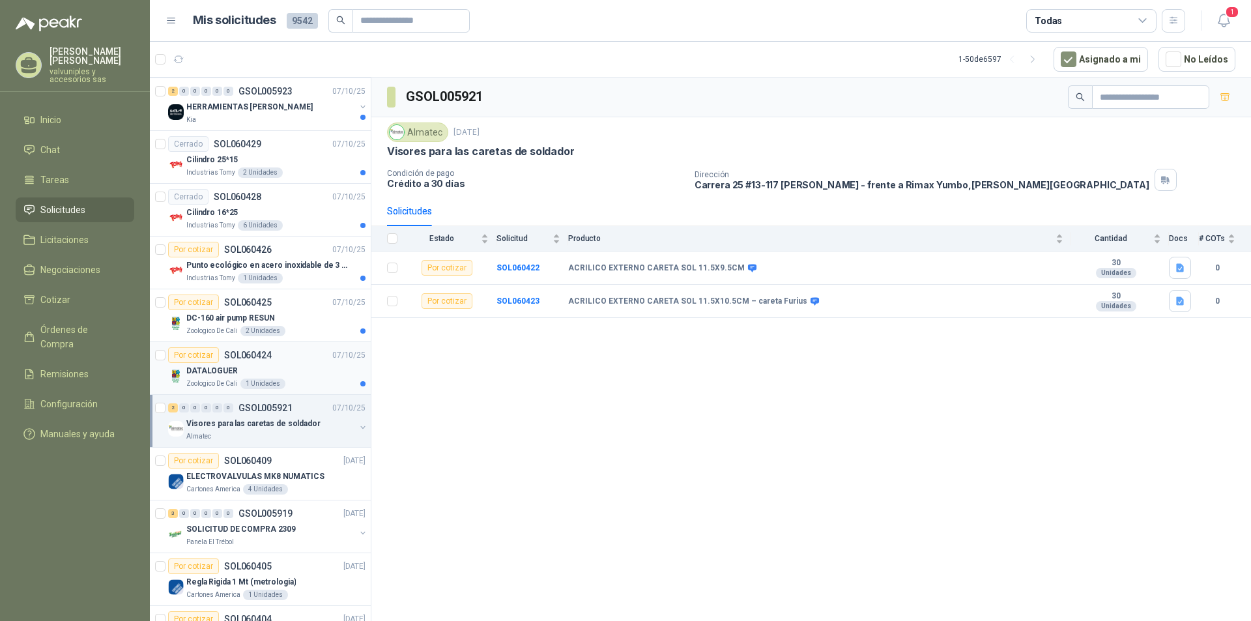
click at [197, 367] on p "DATALOGUER" at bounding box center [211, 371] width 51 height 12
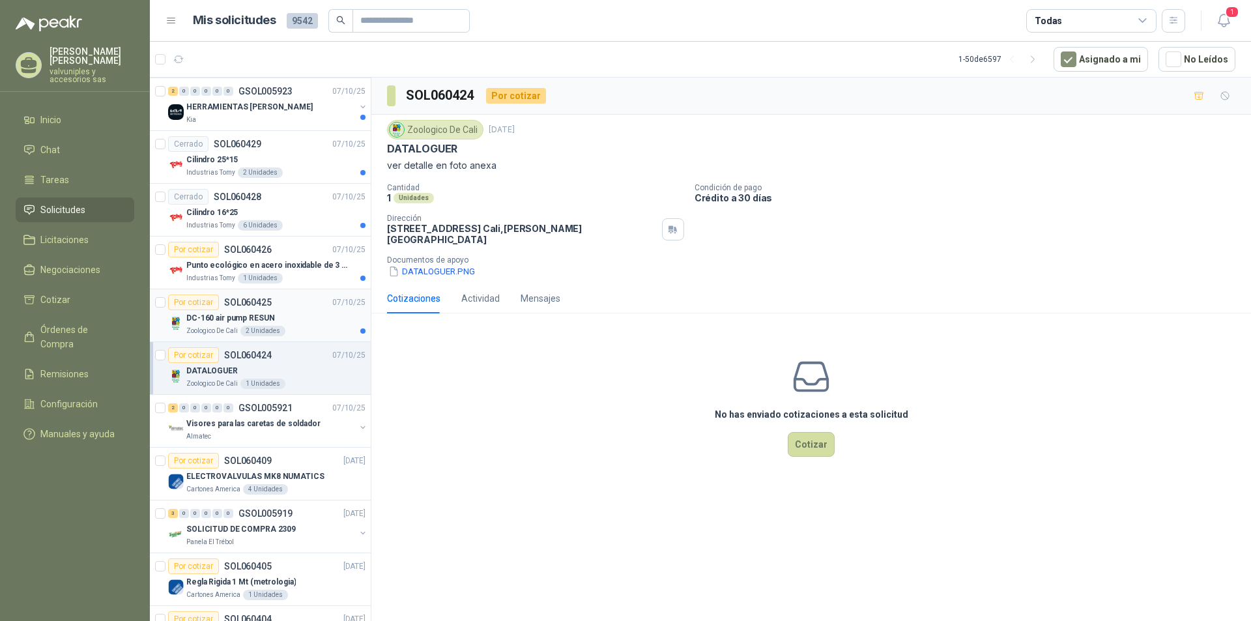
click at [197, 319] on p "DC-160 air pump RESUN" at bounding box center [230, 318] width 88 height 12
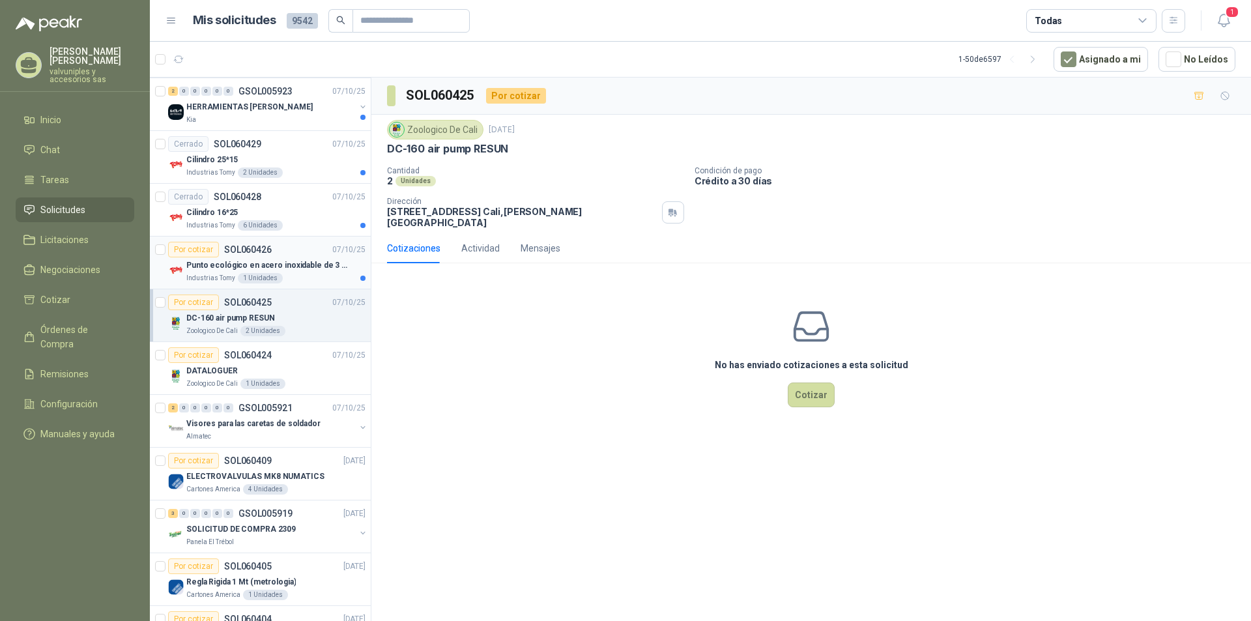
click at [212, 262] on p "Punto ecológico en acero inoxidable de 3 puestos, con capacidad para 53 Litros …" at bounding box center [267, 265] width 162 height 12
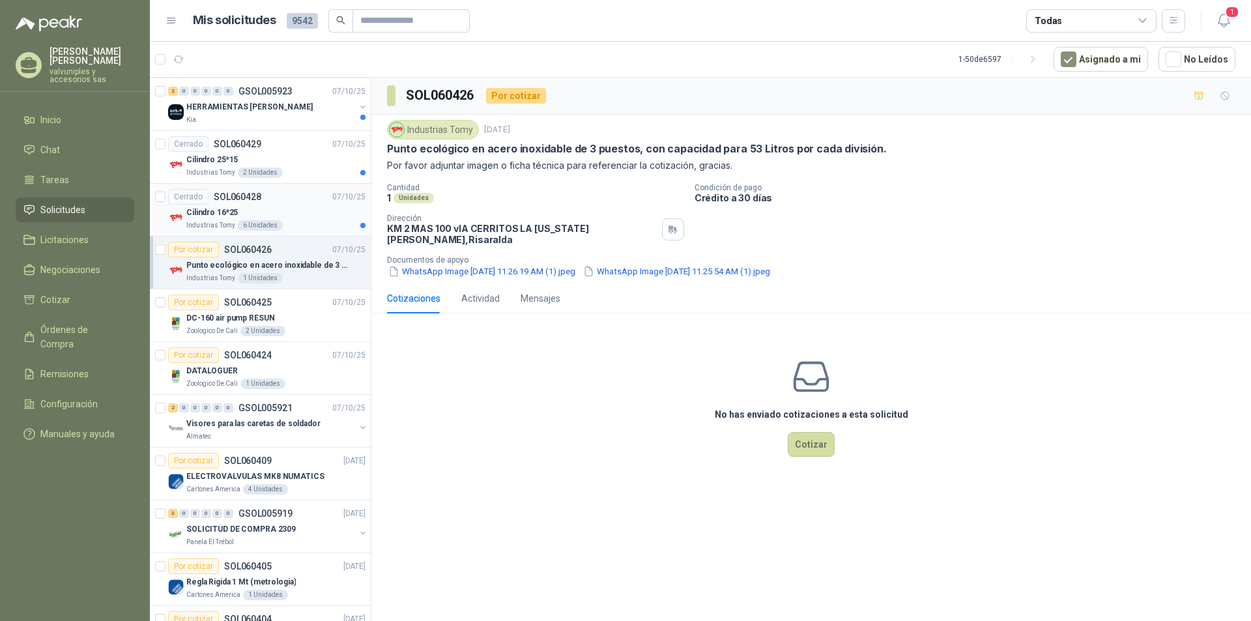
click at [200, 212] on p "Cilindro 16*25" at bounding box center [211, 213] width 51 height 12
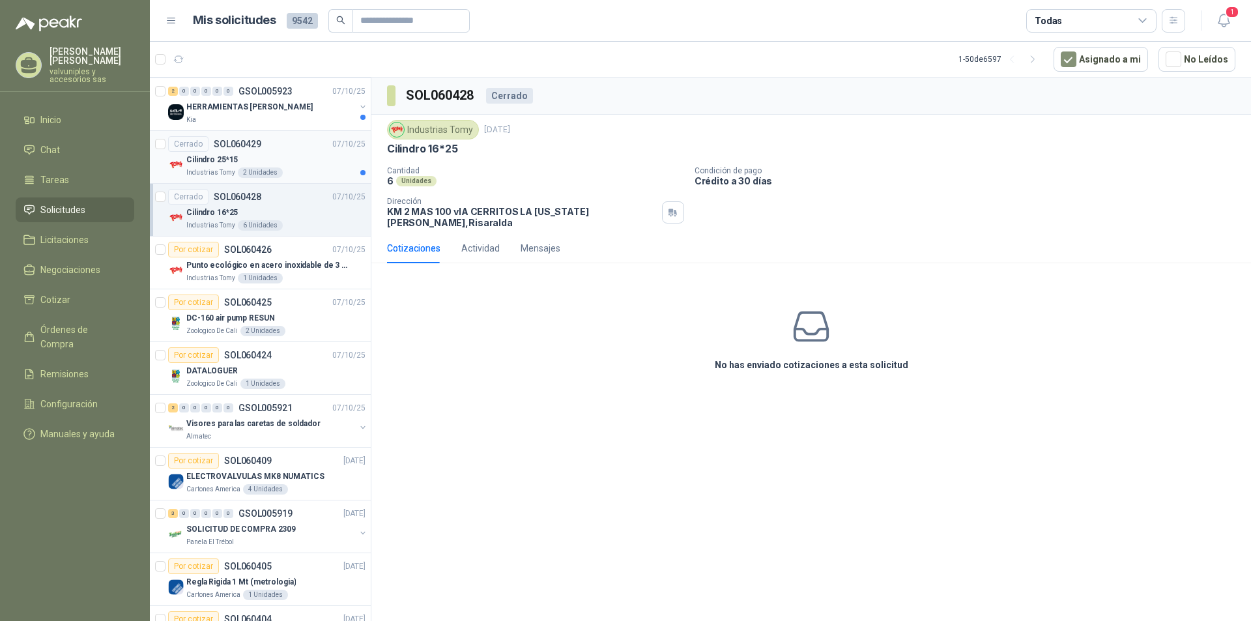
click at [195, 158] on p "Cilindro 25*15" at bounding box center [211, 160] width 51 height 12
click at [237, 106] on p "HERRAMIENTAS [PERSON_NAME]" at bounding box center [249, 107] width 126 height 12
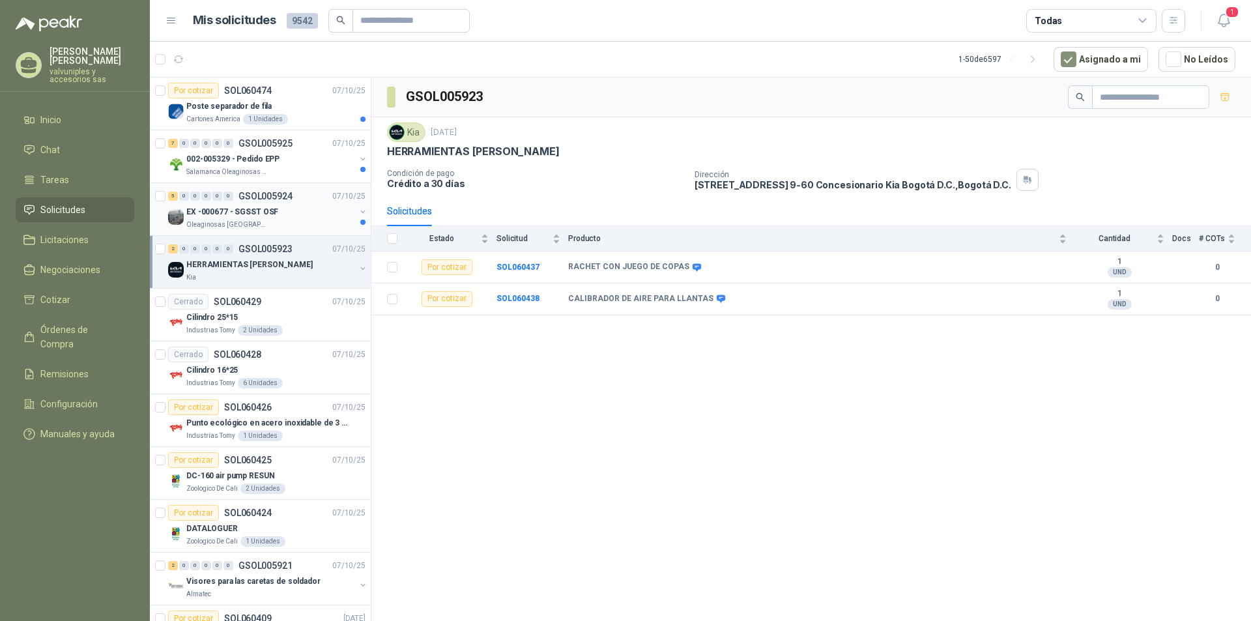
click at [218, 211] on p "EX -000677 - SGSST OSF" at bounding box center [232, 212] width 92 height 12
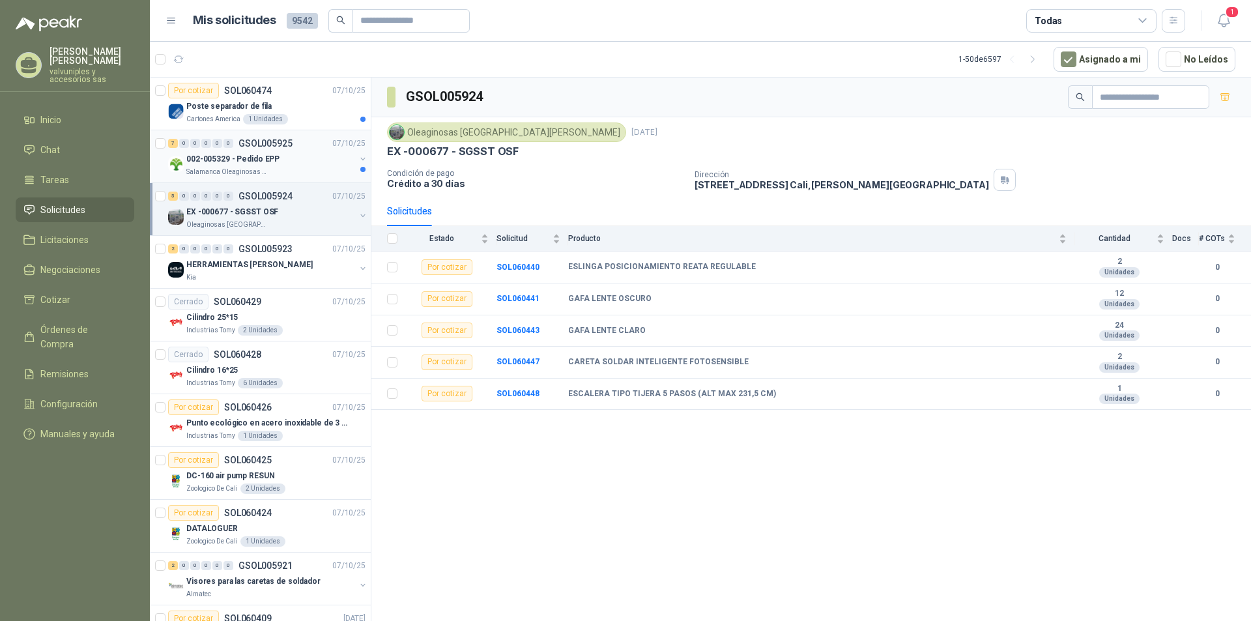
click at [209, 155] on p "002-005329 - Pedido EPP" at bounding box center [232, 159] width 93 height 12
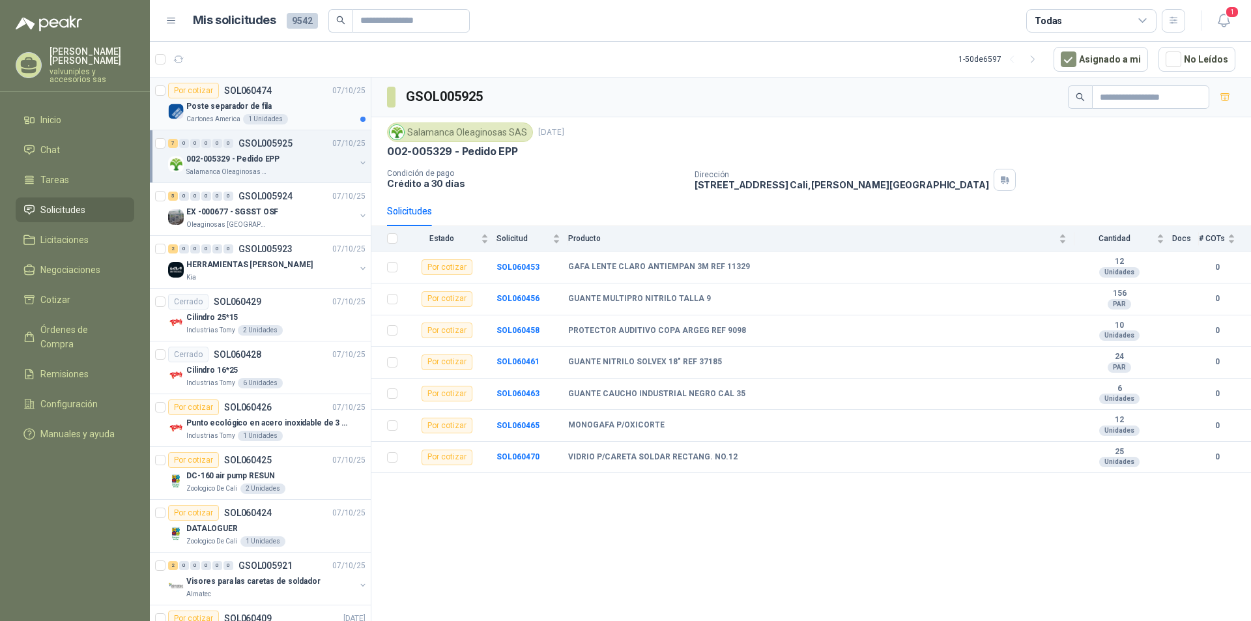
click at [217, 104] on p "Poste separador de fila" at bounding box center [228, 106] width 85 height 12
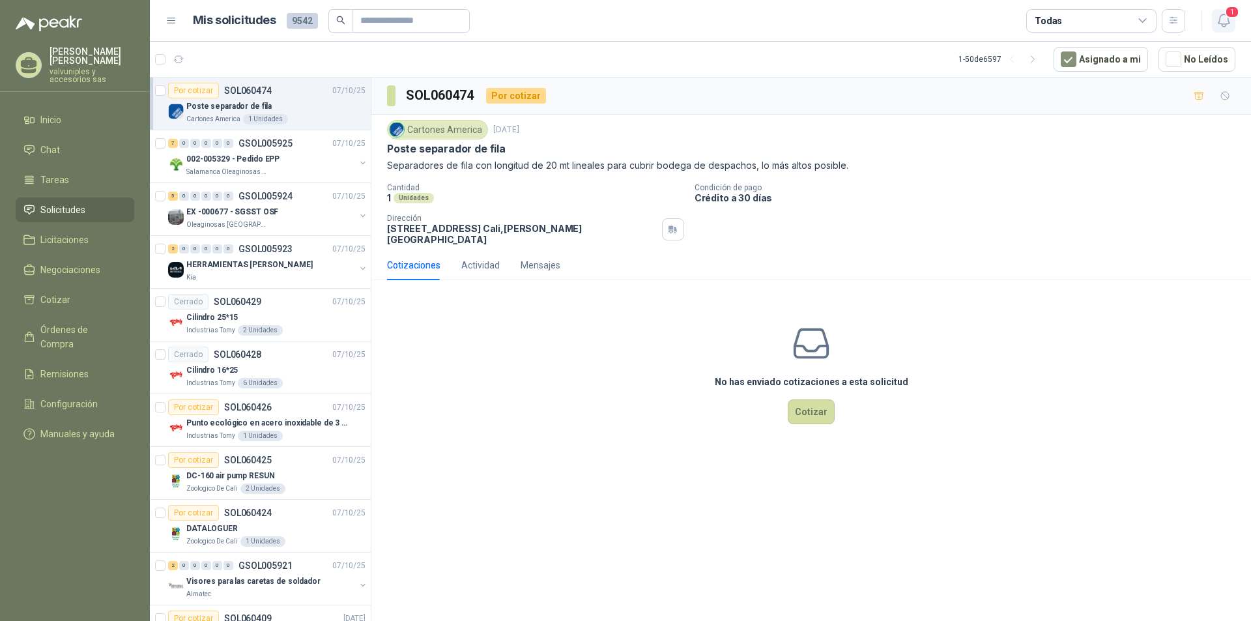
click at [1225, 19] on icon "button" at bounding box center [1224, 20] width 16 height 16
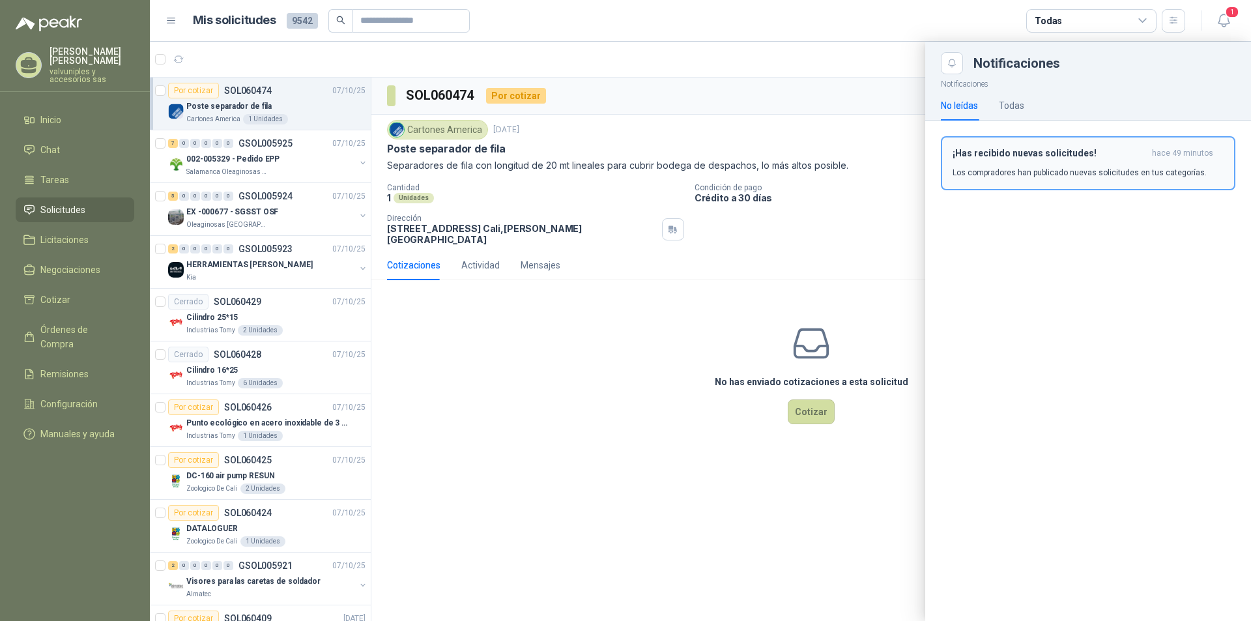
click at [1010, 158] on h3 "¡Has recibido nuevas solicitudes!" at bounding box center [1050, 153] width 194 height 11
